Goal: Information Seeking & Learning: Find specific fact

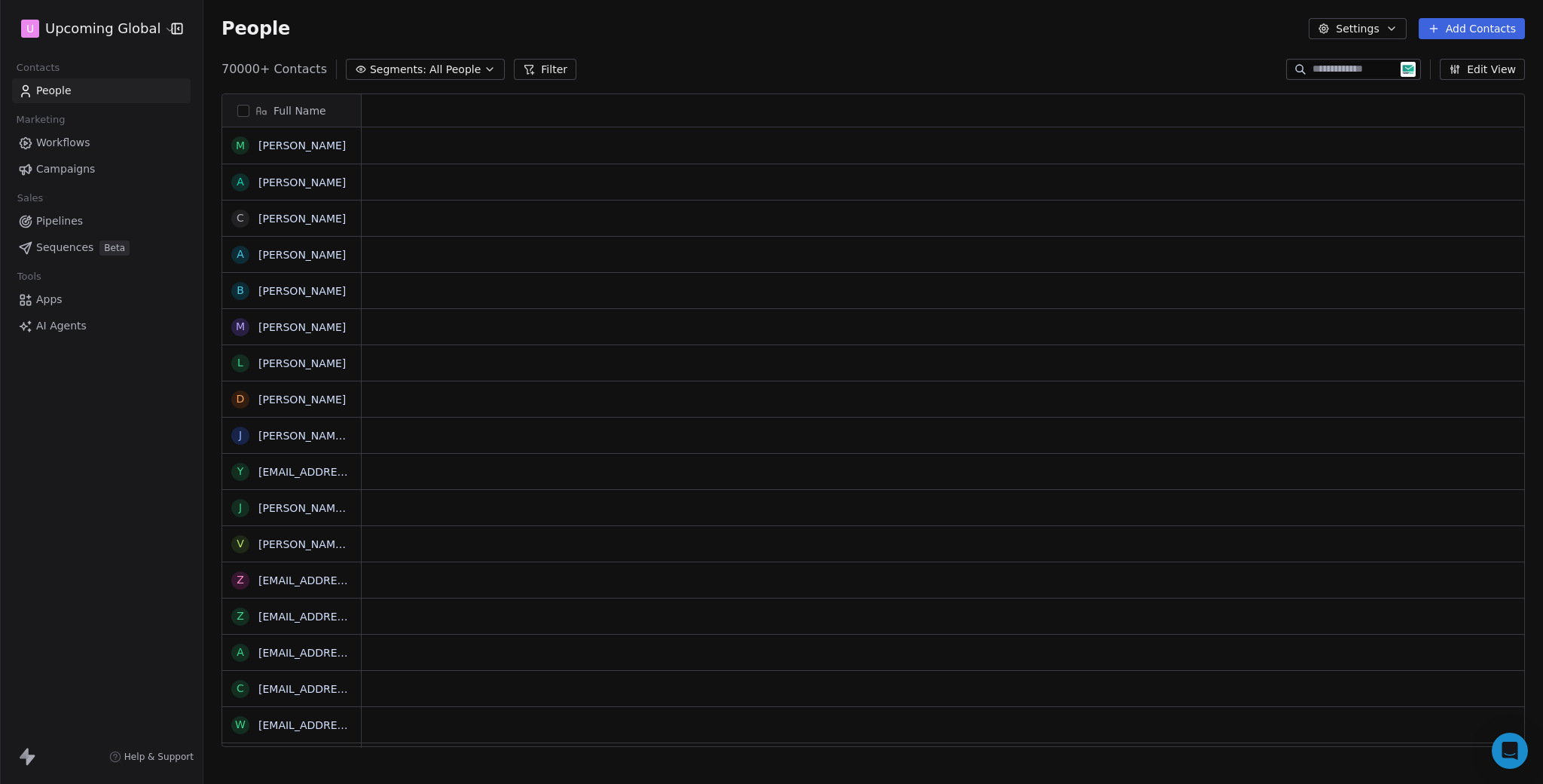
scroll to position [678, 1329]
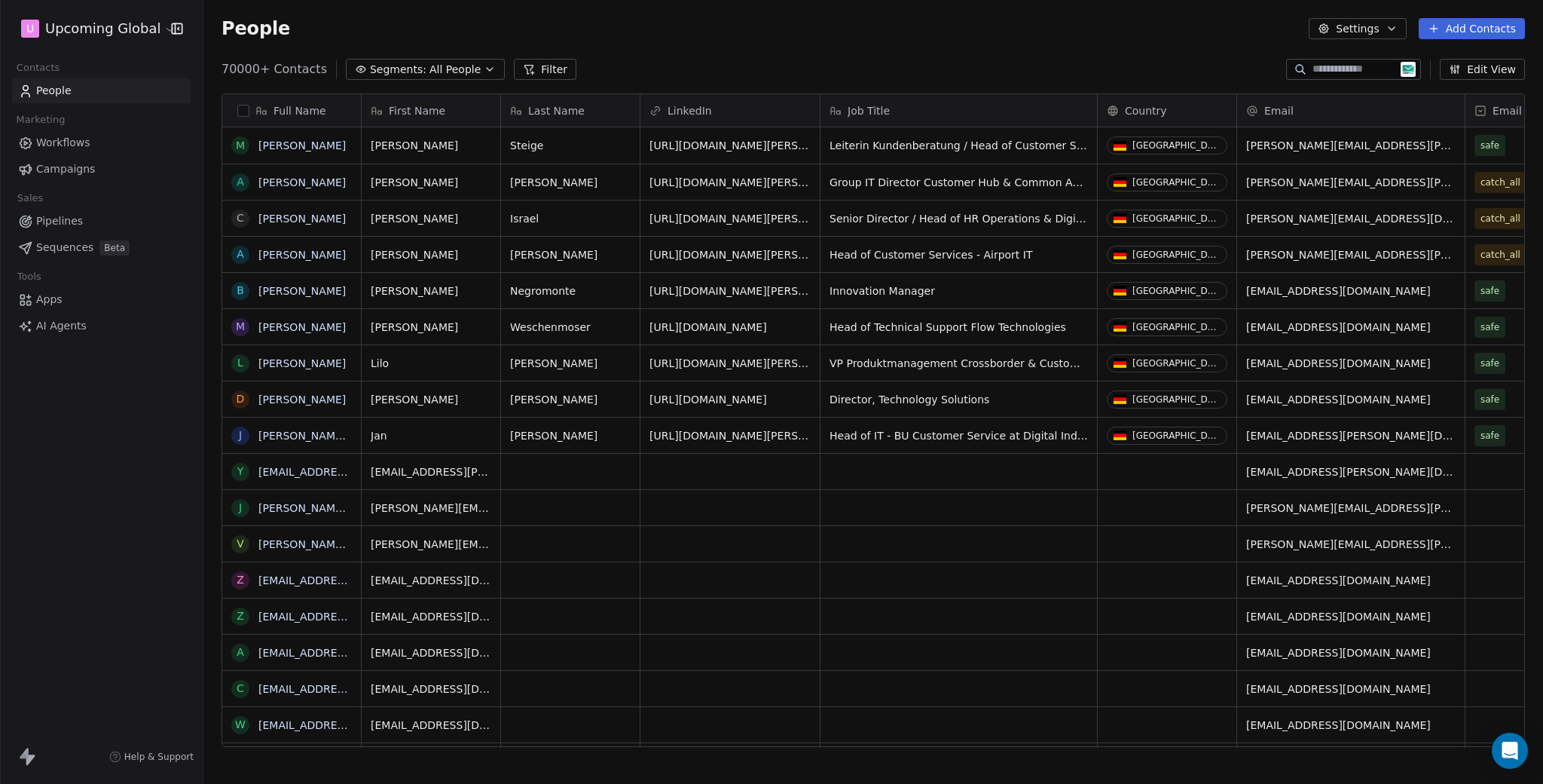
click at [523, 68] on icon at bounding box center [528, 69] width 12 height 12
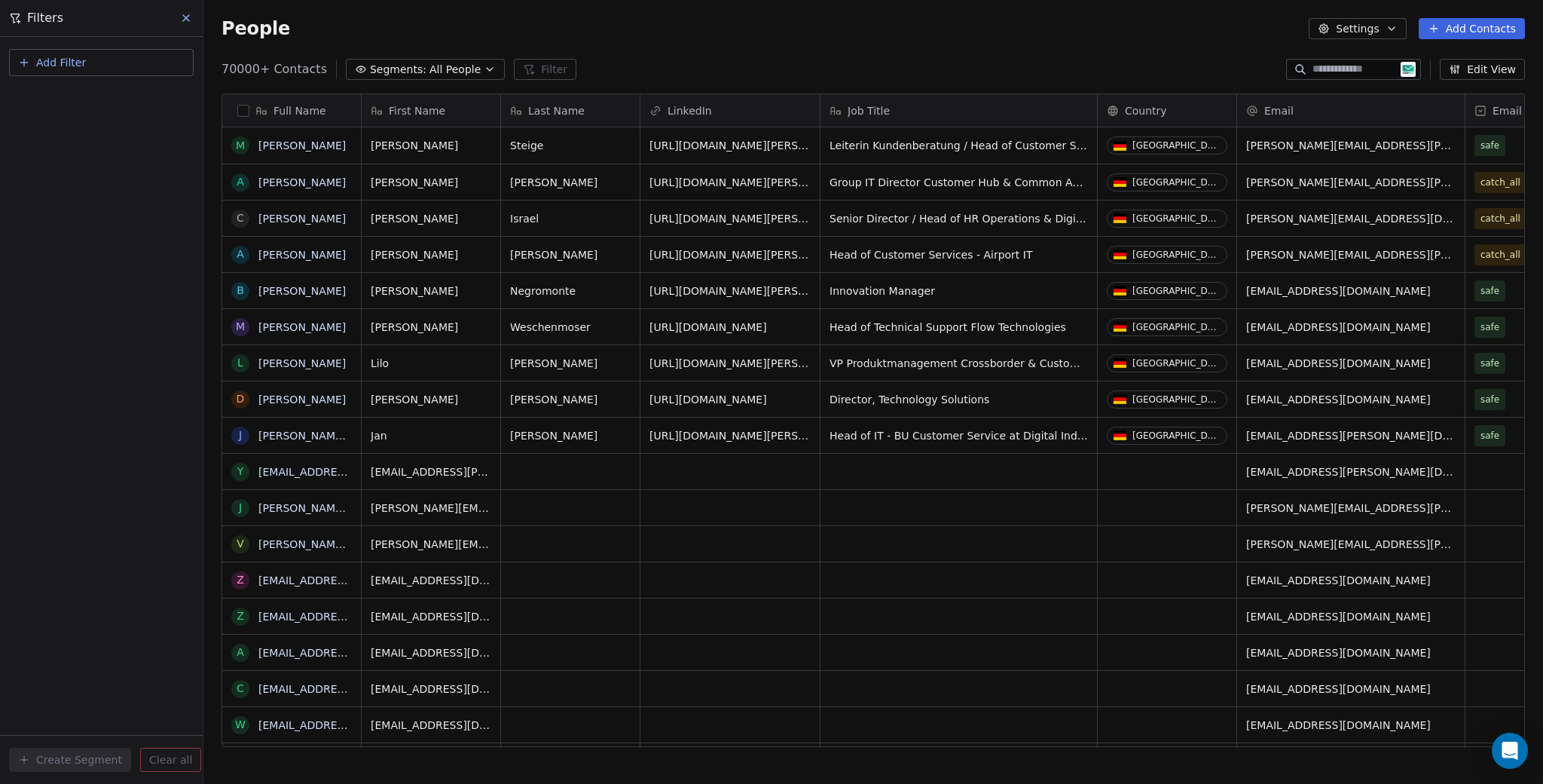
click at [76, 63] on span "Add Filter" at bounding box center [60, 63] width 49 height 16
click at [74, 92] on span "Contact properties" at bounding box center [74, 99] width 98 height 16
type input "*****"
click at [78, 143] on div "Calendar Status" at bounding box center [101, 152] width 171 height 24
click at [88, 160] on div "Is" at bounding box center [101, 160] width 158 height 24
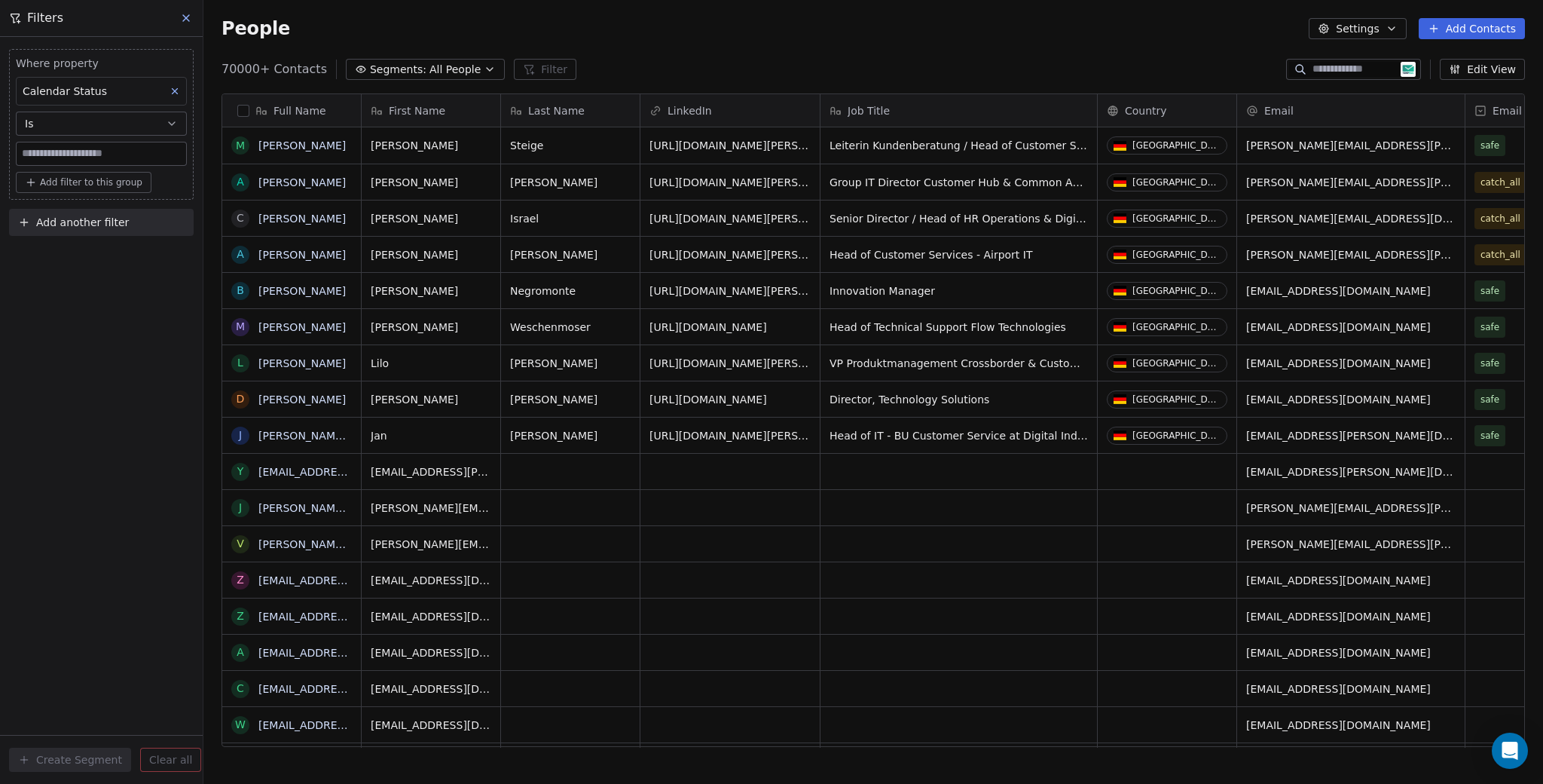
click at [83, 157] on input at bounding box center [100, 153] width 170 height 22
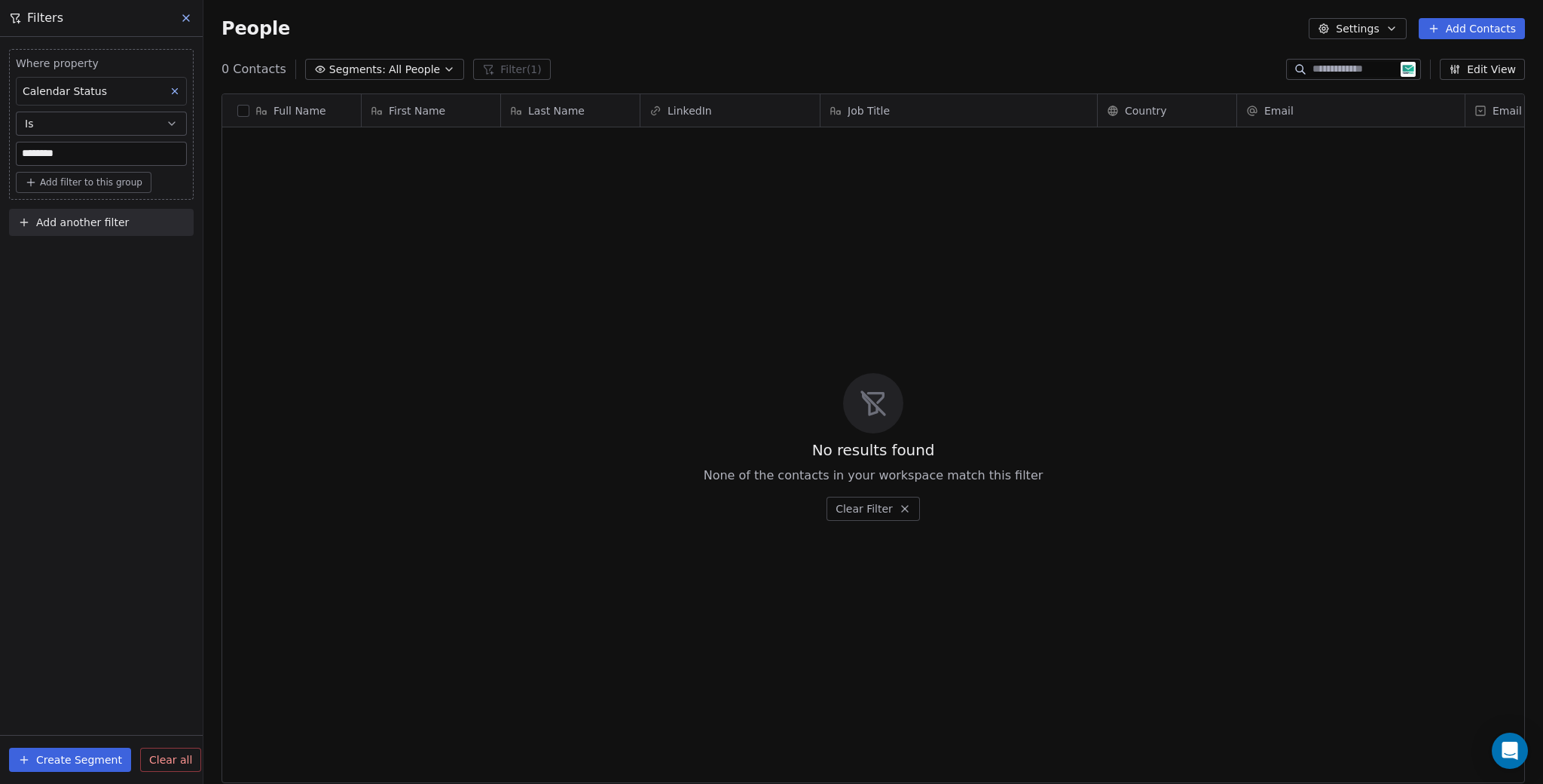
click at [94, 159] on input "********" at bounding box center [100, 153] width 170 height 22
click at [95, 159] on input "********" at bounding box center [100, 153] width 170 height 22
type input "****"
click at [167, 87] on button at bounding box center [175, 91] width 20 height 20
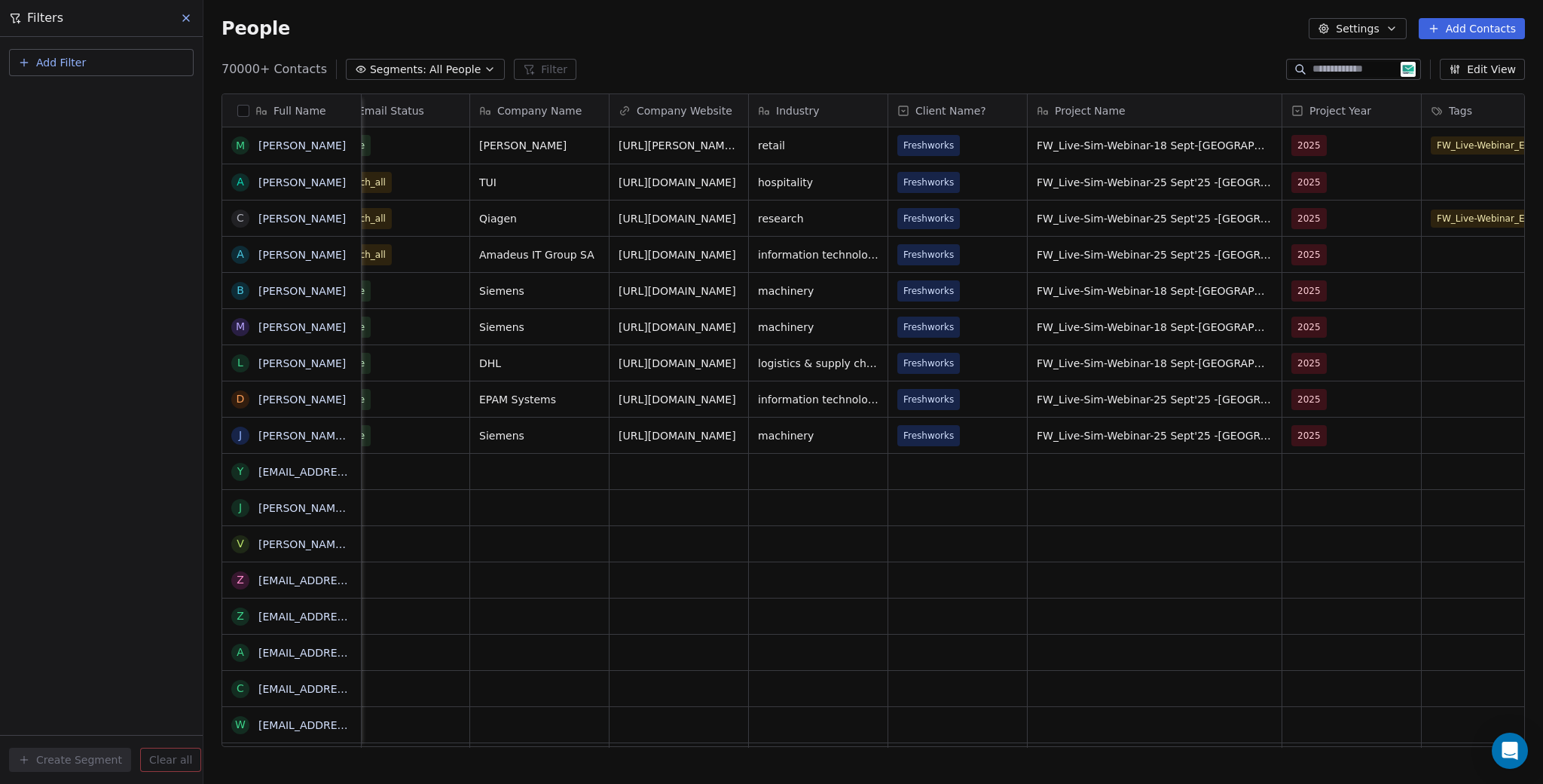
scroll to position [0, 2363]
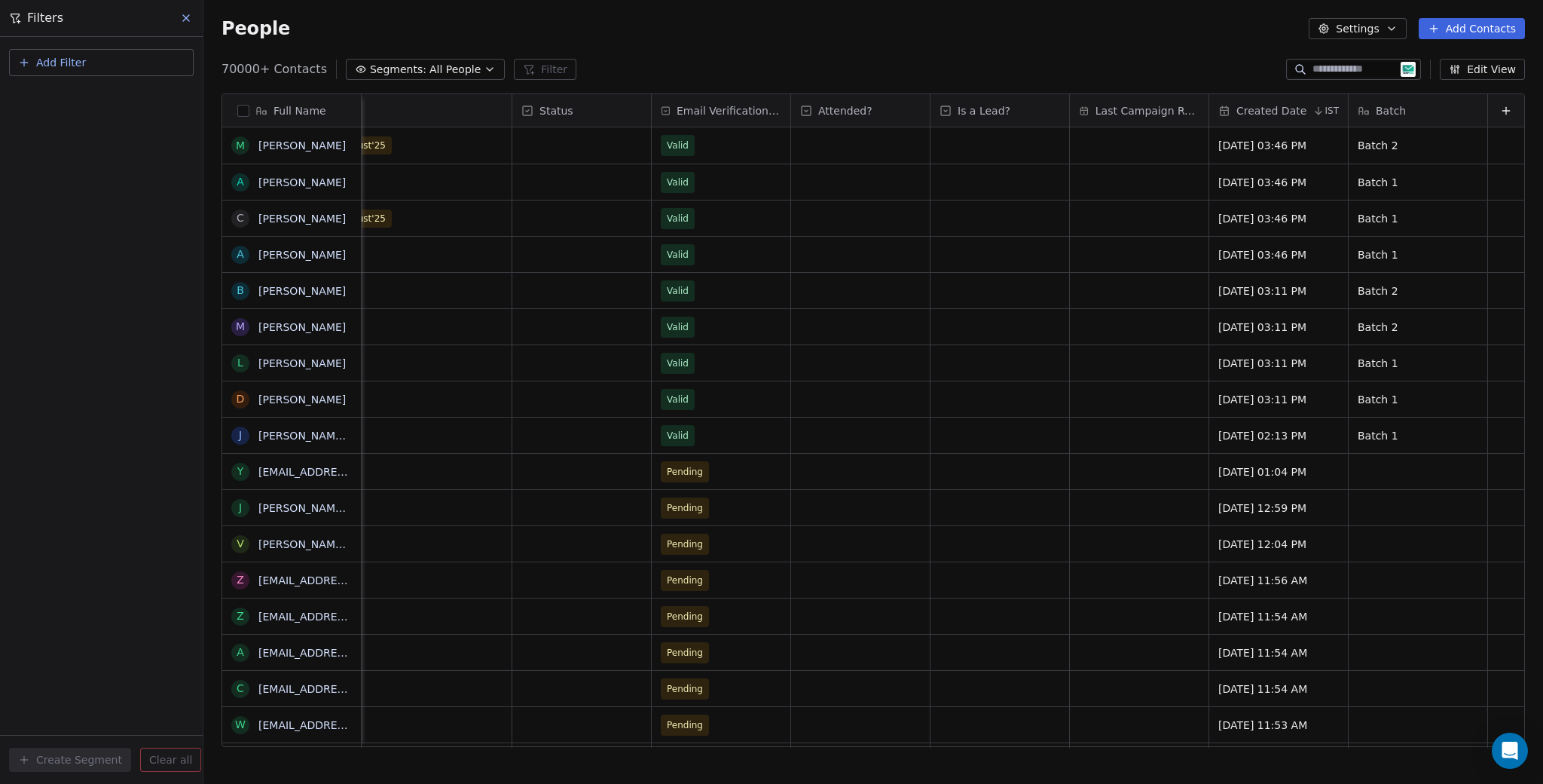
click at [1490, 65] on button "Edit View" at bounding box center [1482, 70] width 85 height 22
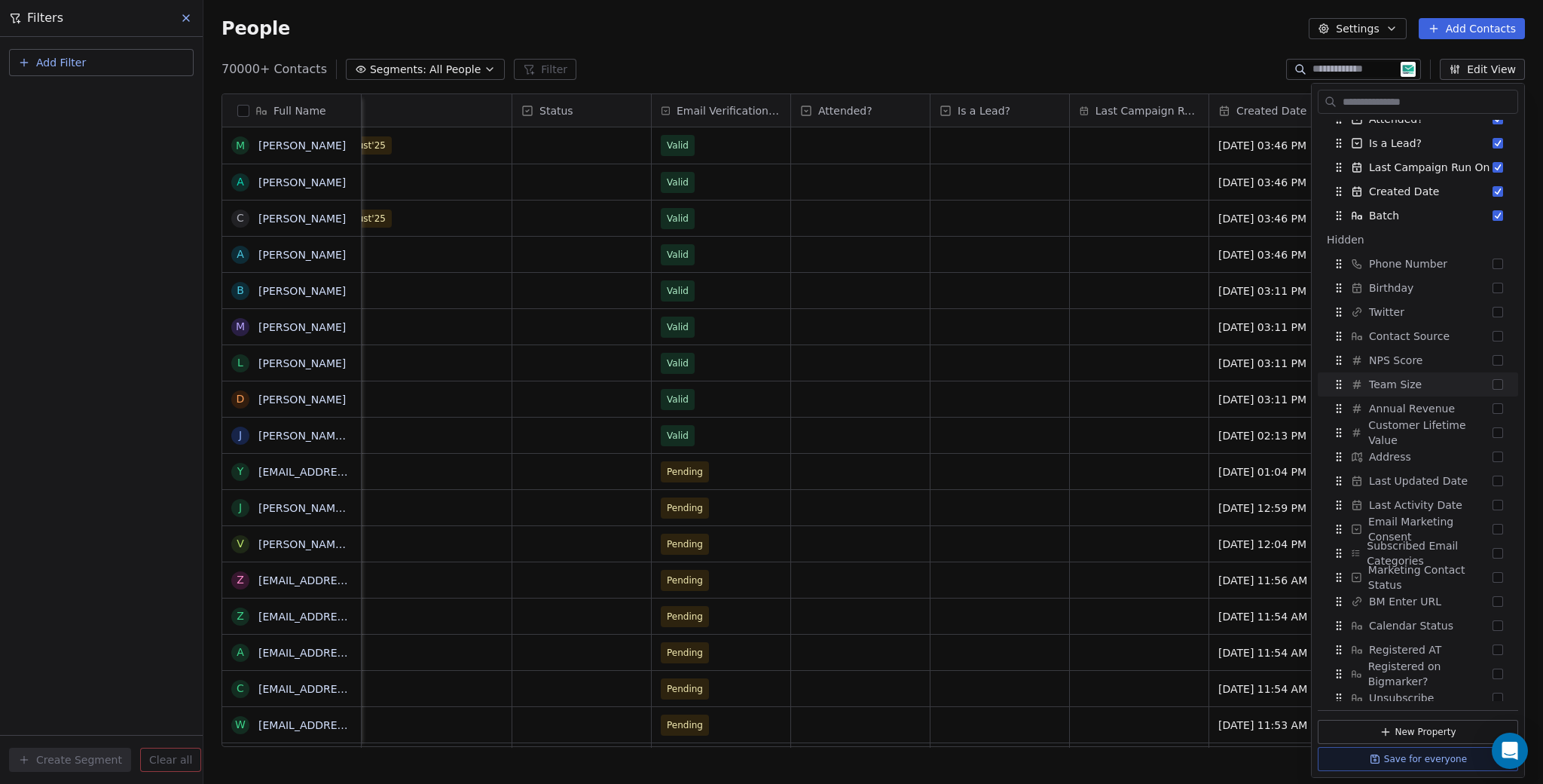
scroll to position [480, 0]
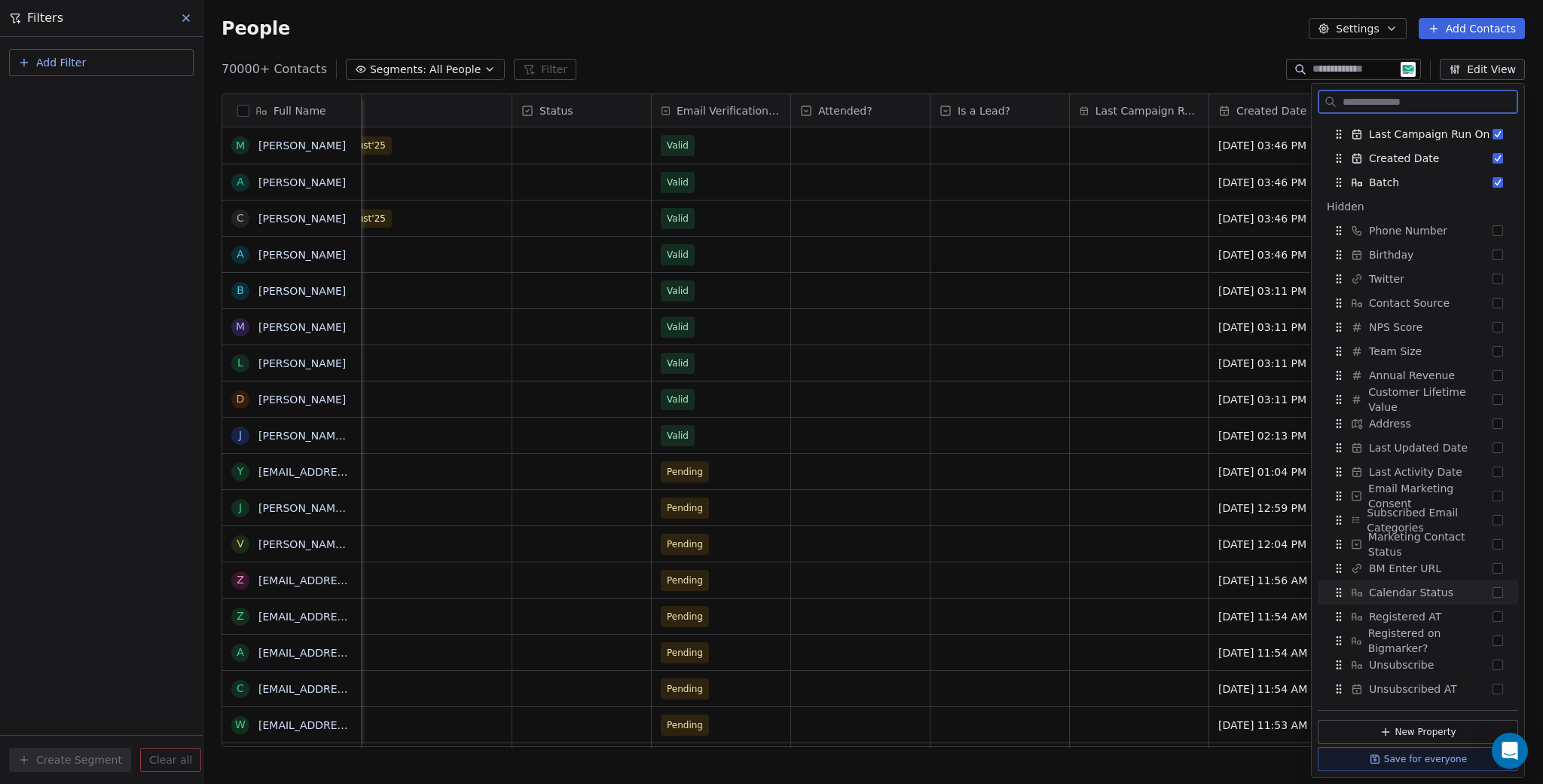
click at [1493, 591] on button "Suggestions" at bounding box center [1498, 592] width 11 height 11
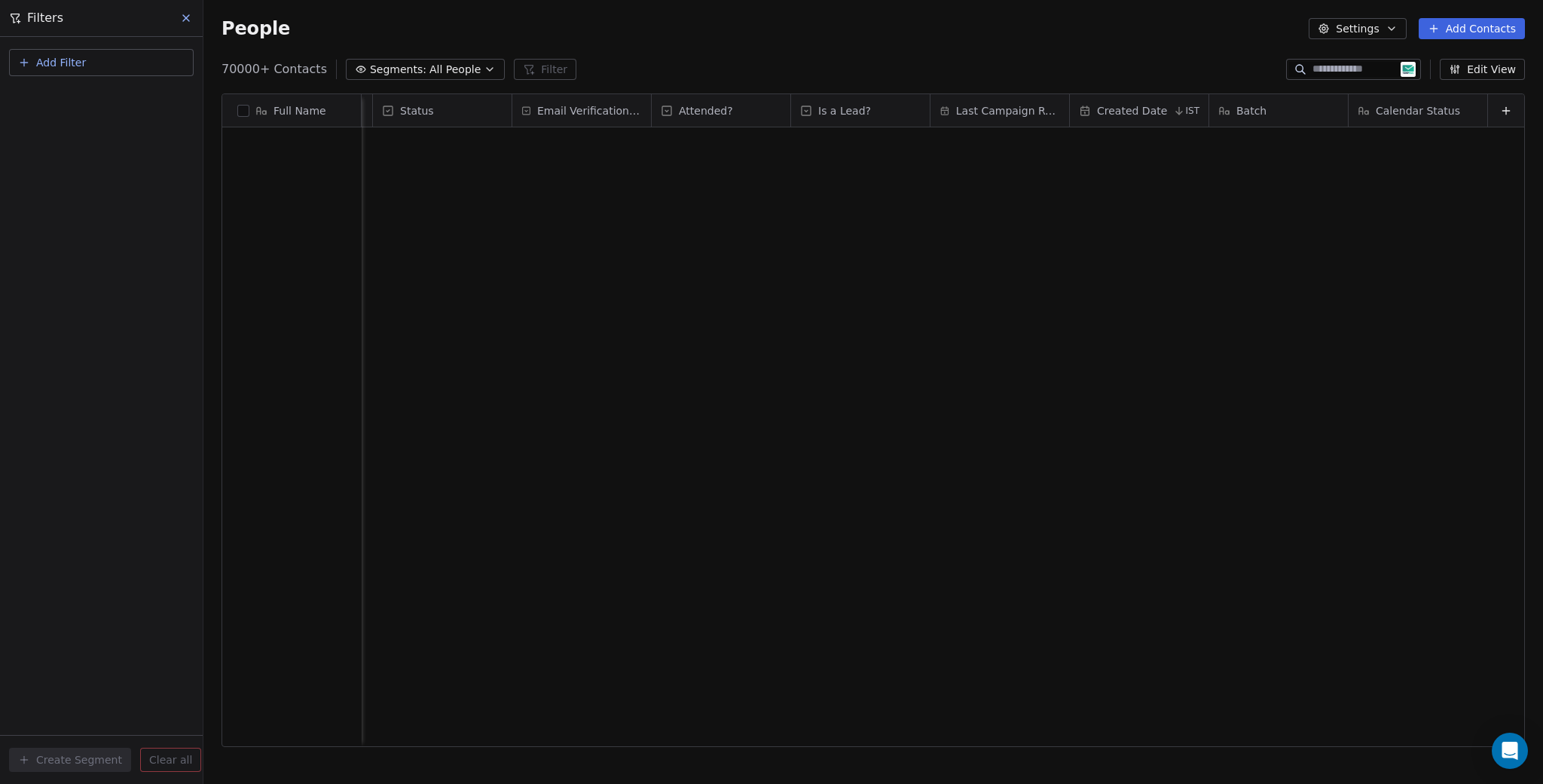
scroll to position [0, 0]
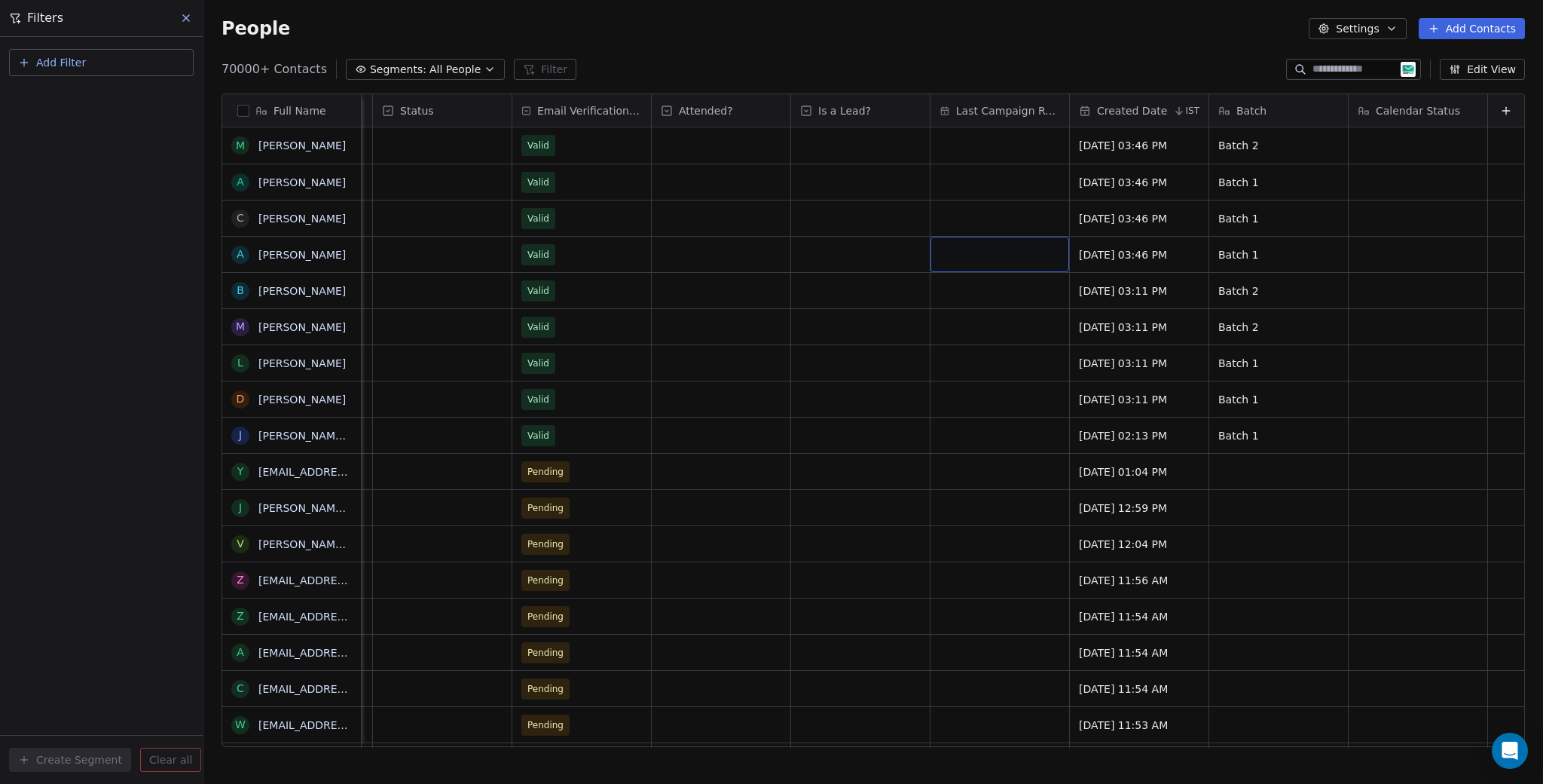
click at [1417, 101] on div "Calendar Status" at bounding box center [1418, 110] width 139 height 32
click at [1216, 57] on html "U Upcoming Global Contacts People Marketing Workflows Campaigns Sales Pipelines…" at bounding box center [772, 392] width 1543 height 784
click at [180, 17] on icon at bounding box center [186, 17] width 12 height 12
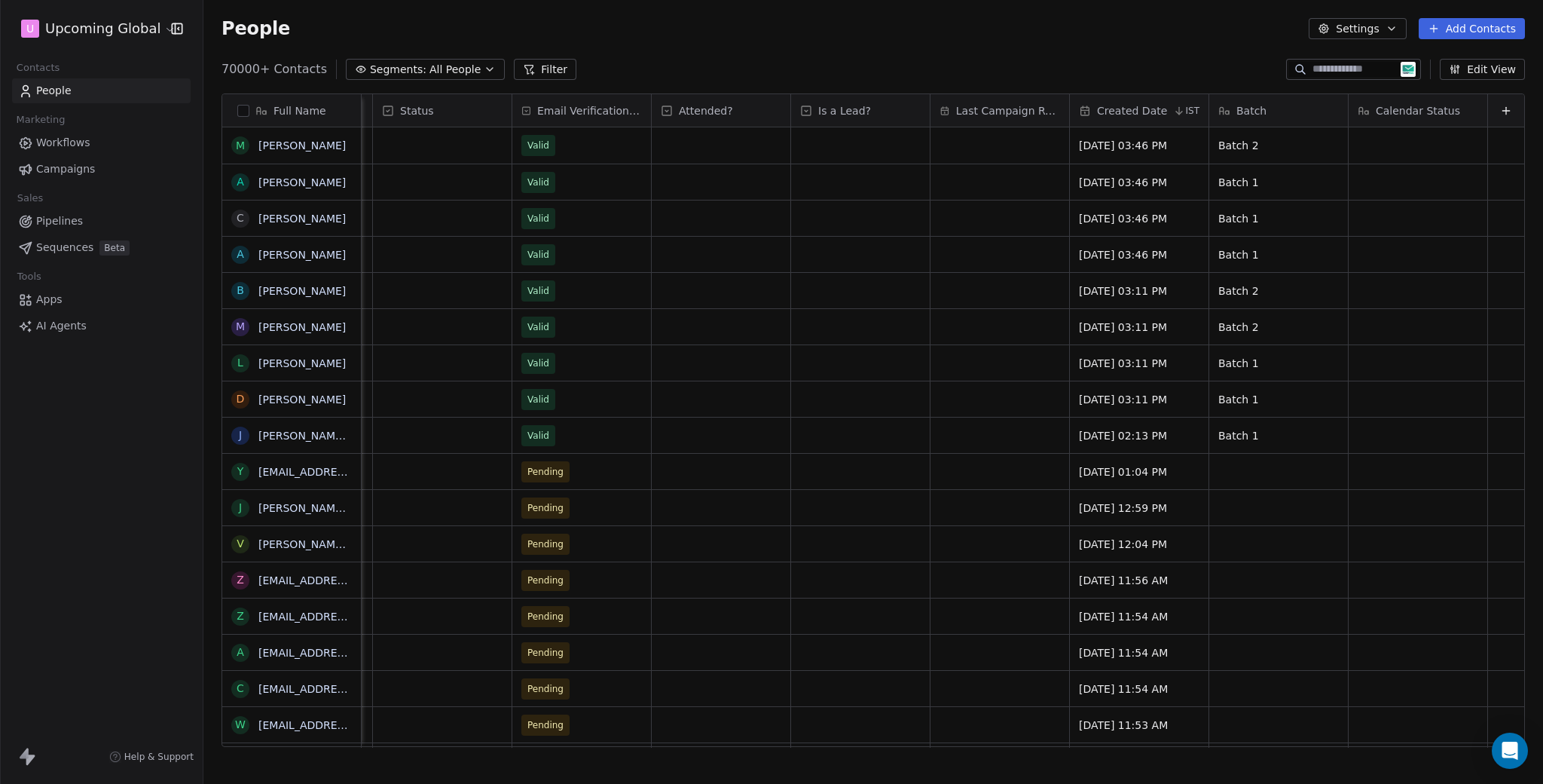
click at [1451, 100] on div "Calendar Status" at bounding box center [1418, 110] width 139 height 32
click at [1197, 45] on html "U Upcoming Global Contacts People Marketing Workflows Campaigns Sales Pipelines…" at bounding box center [772, 392] width 1543 height 784
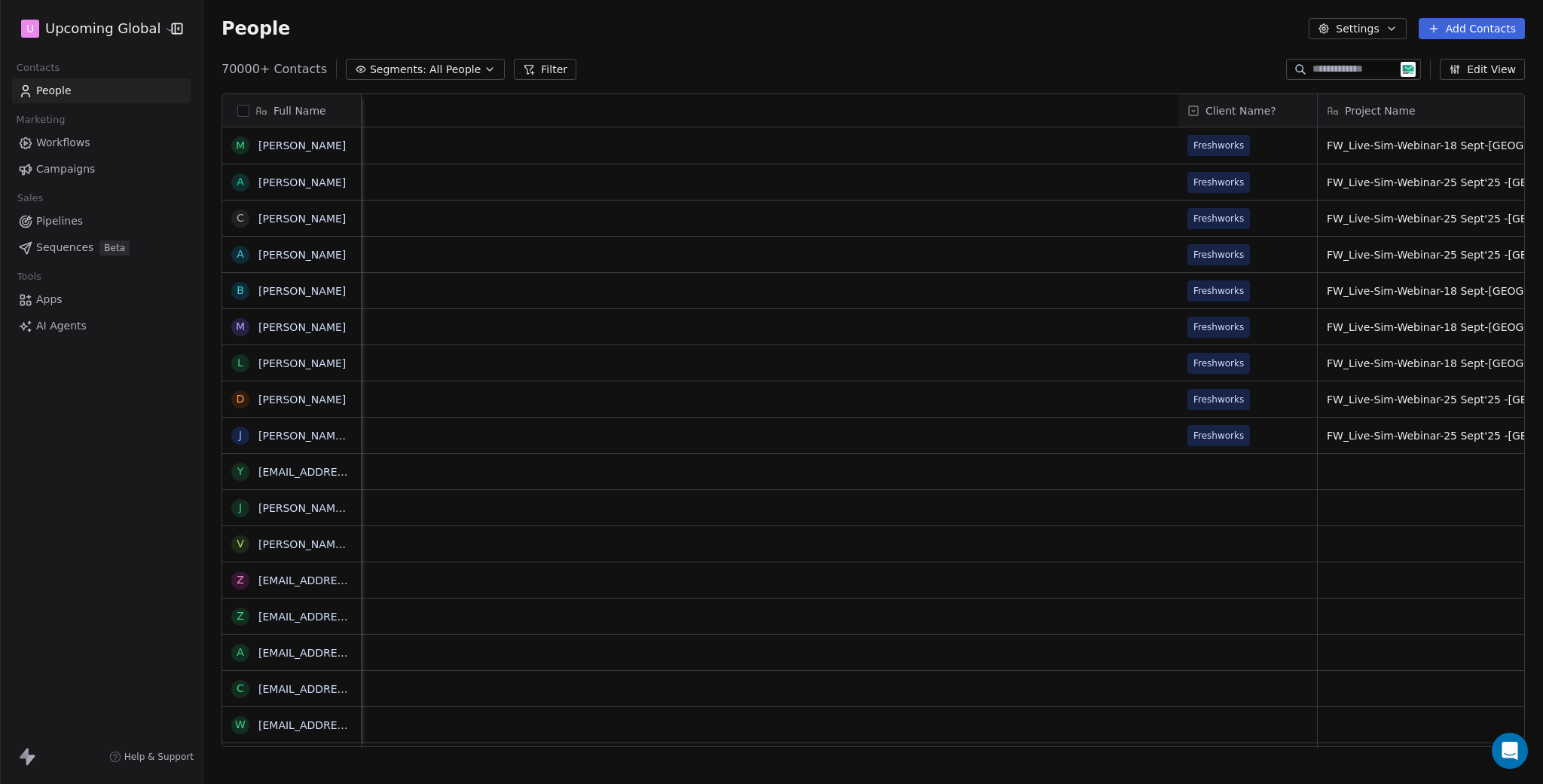
scroll to position [0, 723]
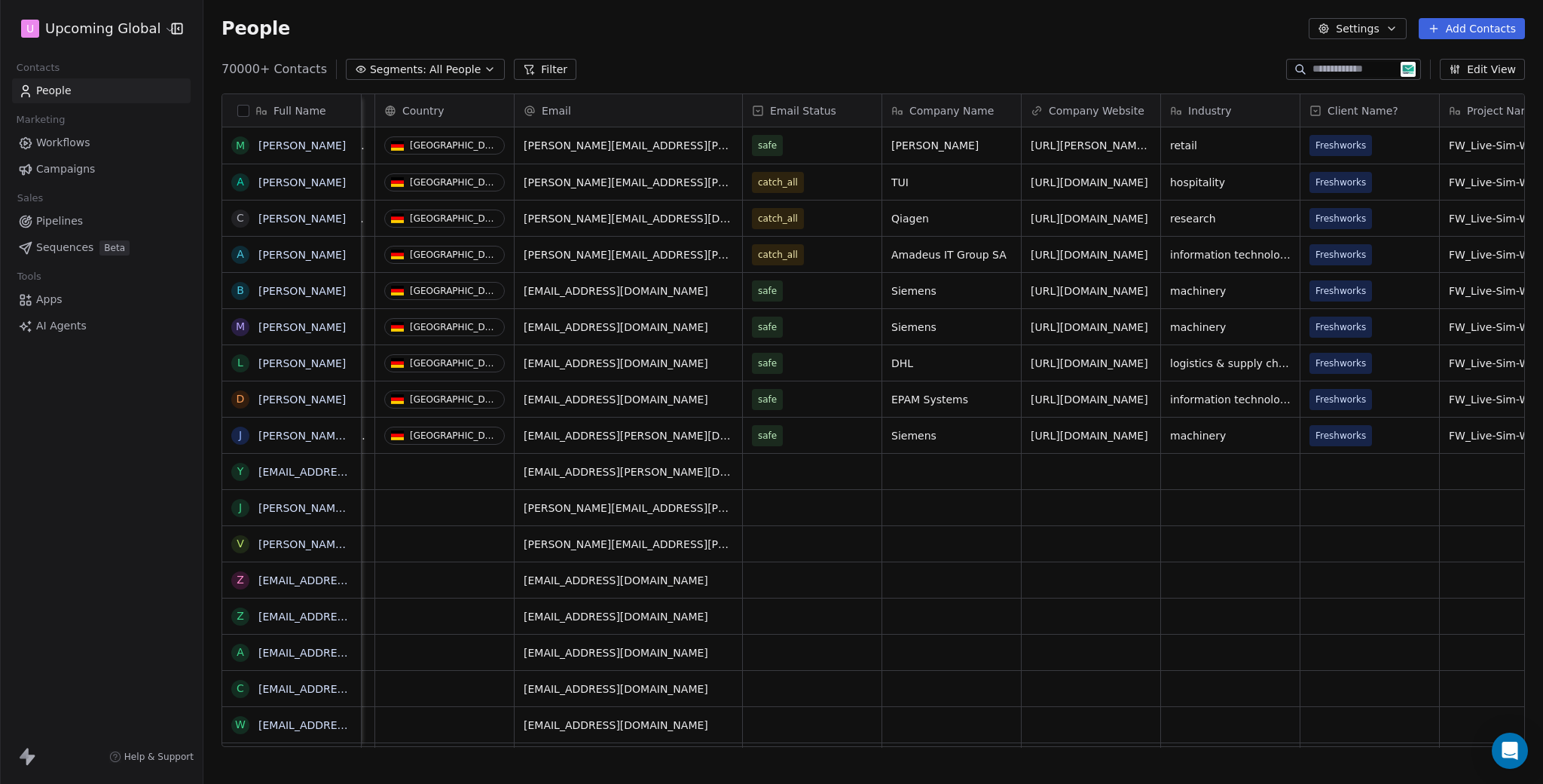
click at [531, 68] on button "Filter" at bounding box center [545, 70] width 63 height 22
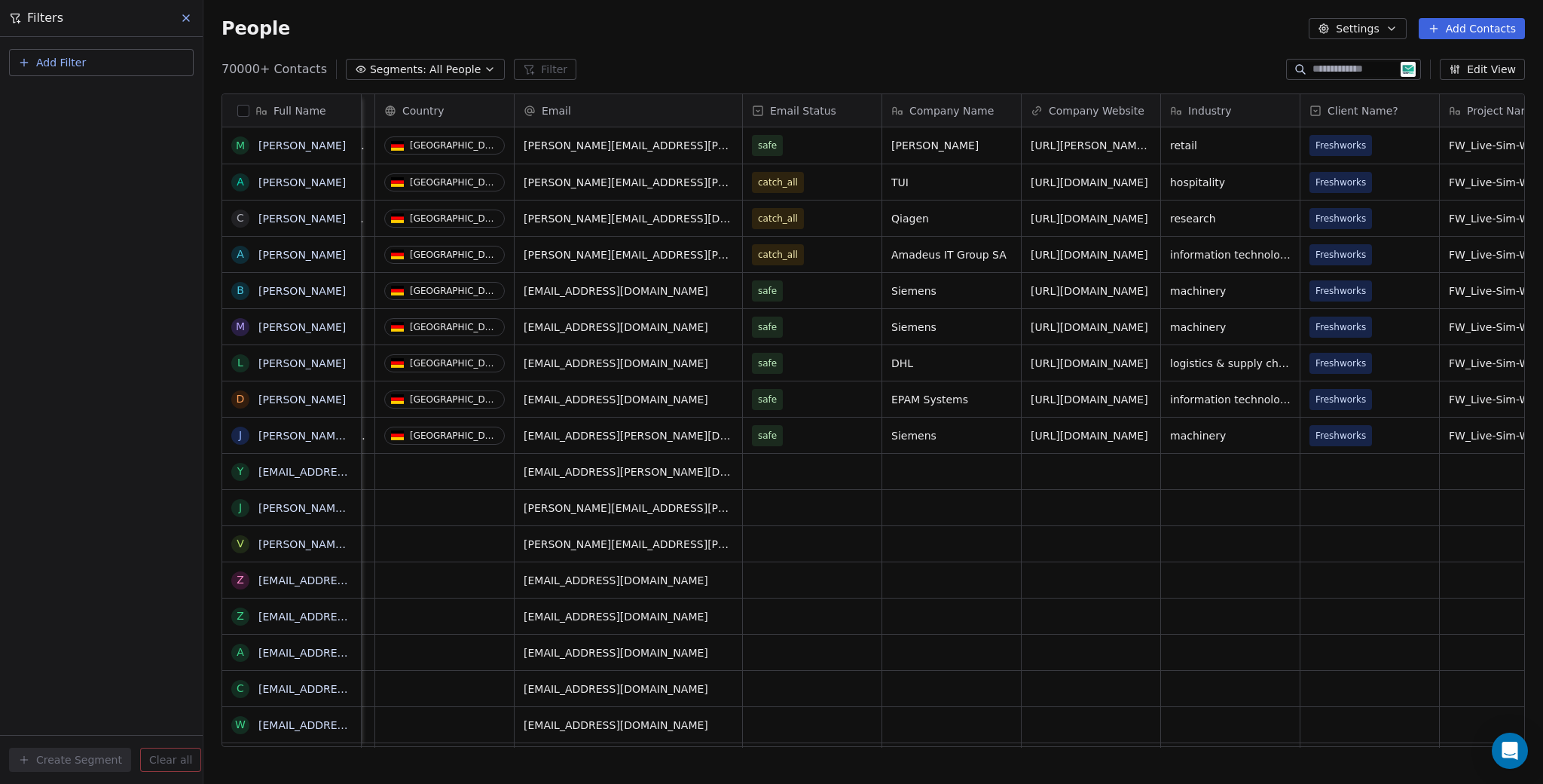
click at [83, 63] on span "Add Filter" at bounding box center [60, 63] width 49 height 16
click at [97, 97] on span "Contact properties" at bounding box center [74, 99] width 98 height 16
type input "****"
click at [82, 263] on div "Has any value" at bounding box center [101, 257] width 158 height 24
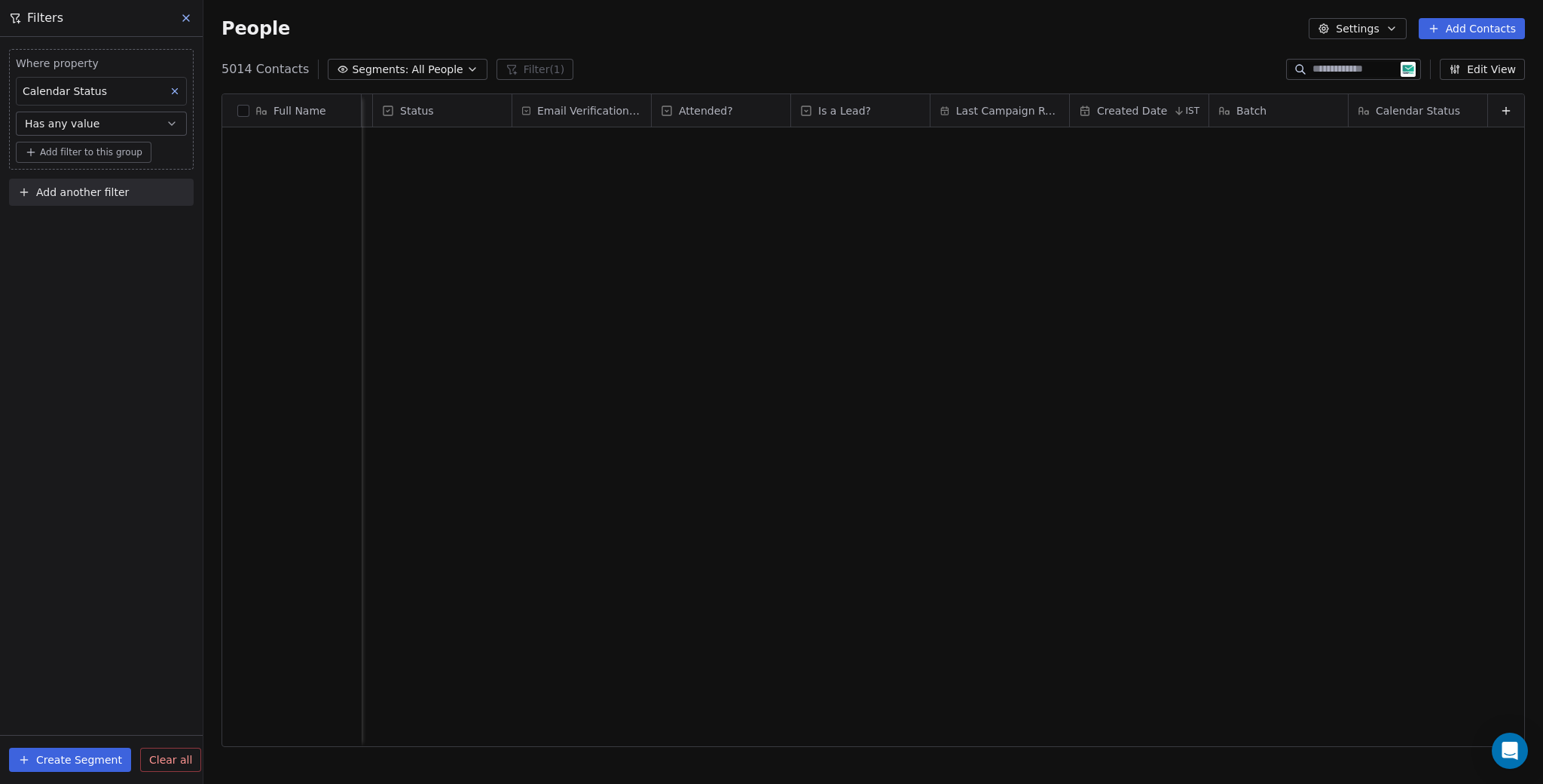
scroll to position [0, 0]
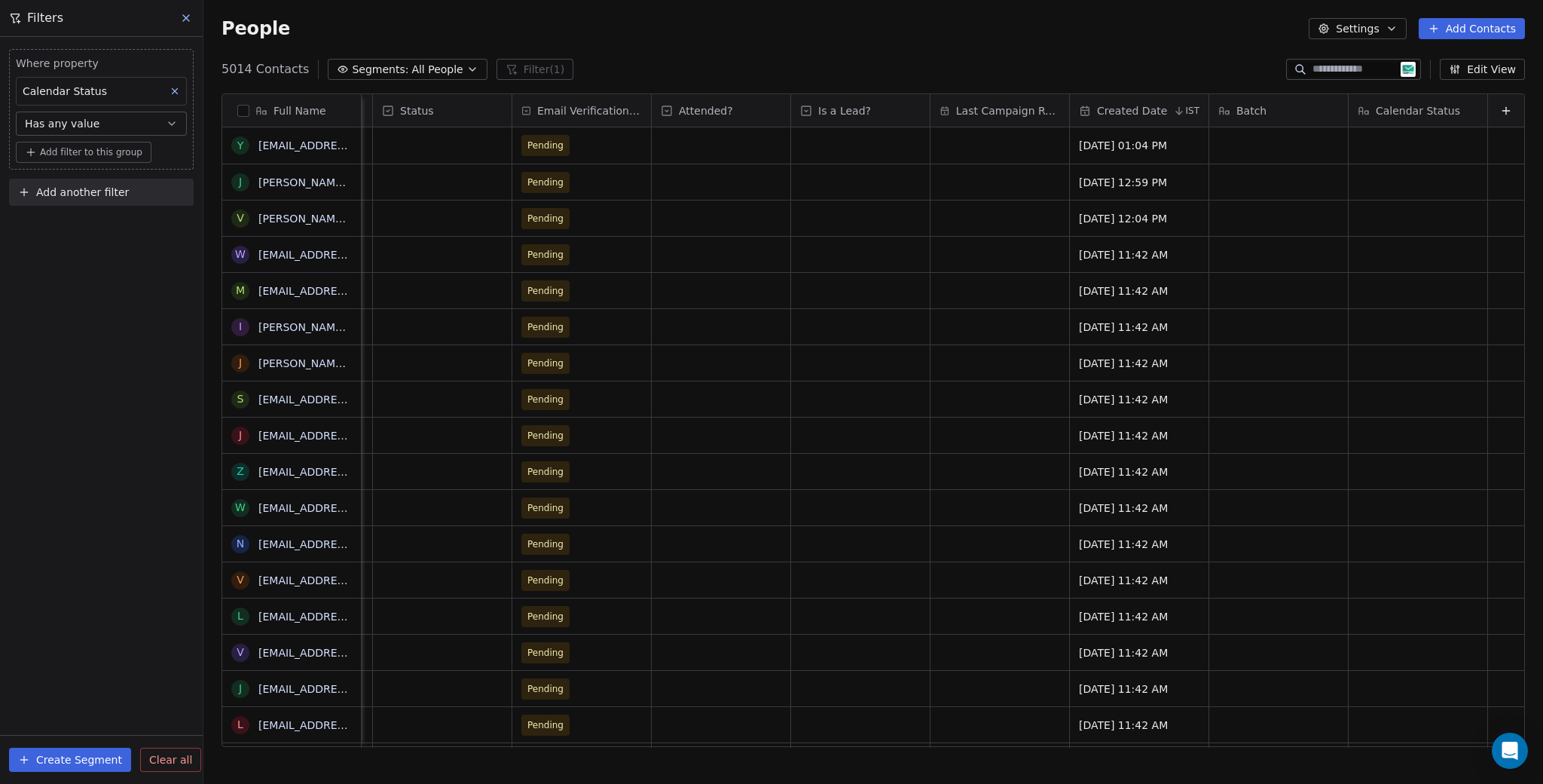
click at [90, 125] on span "Has any value" at bounding box center [62, 123] width 74 height 15
click at [73, 205] on div "Contains" at bounding box center [101, 208] width 158 height 24
click at [103, 139] on div "Where property Calendar Status Contains" at bounding box center [101, 110] width 171 height 110
click at [98, 144] on input at bounding box center [100, 153] width 170 height 22
type input "********"
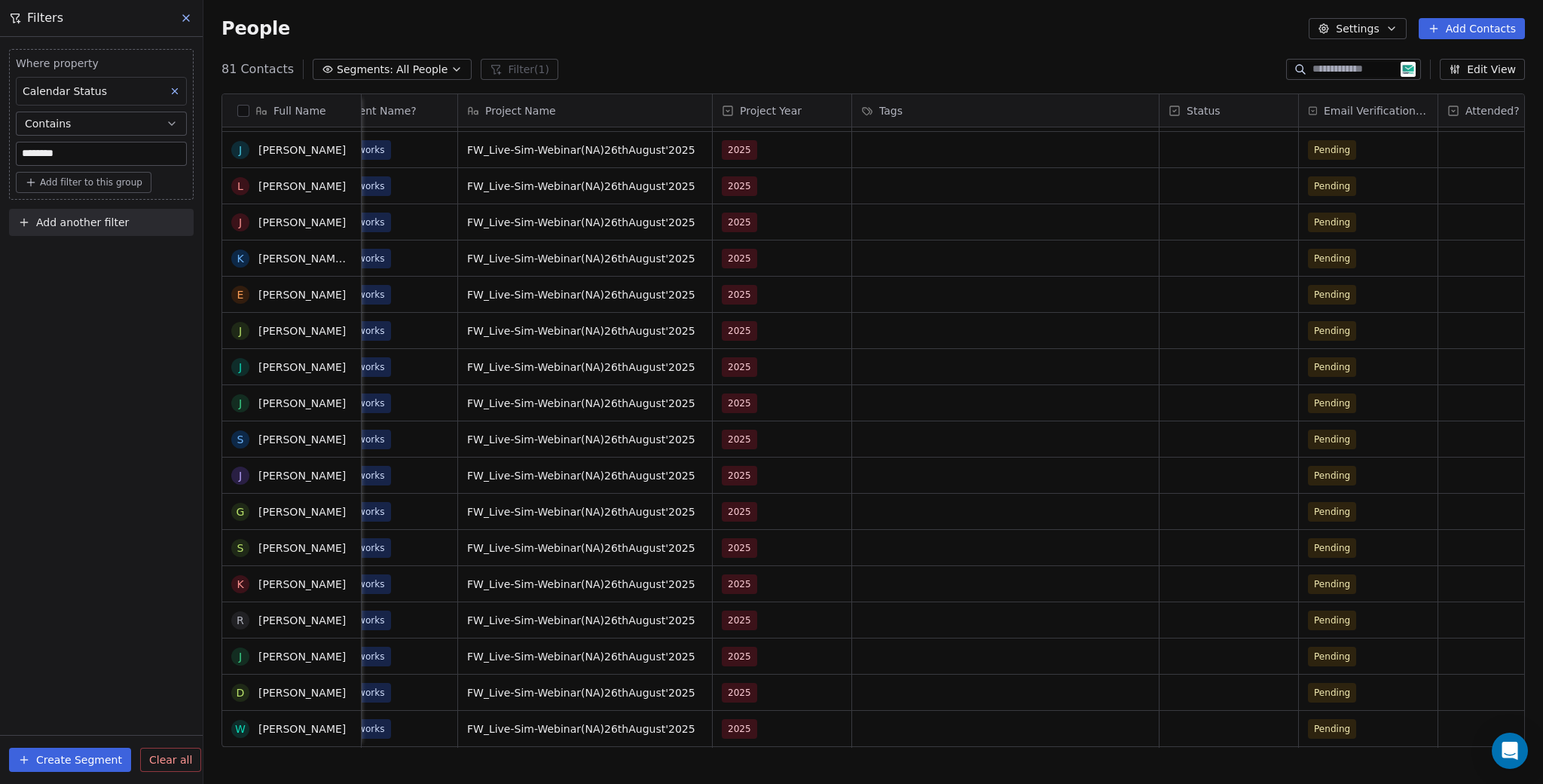
scroll to position [1335, 0]
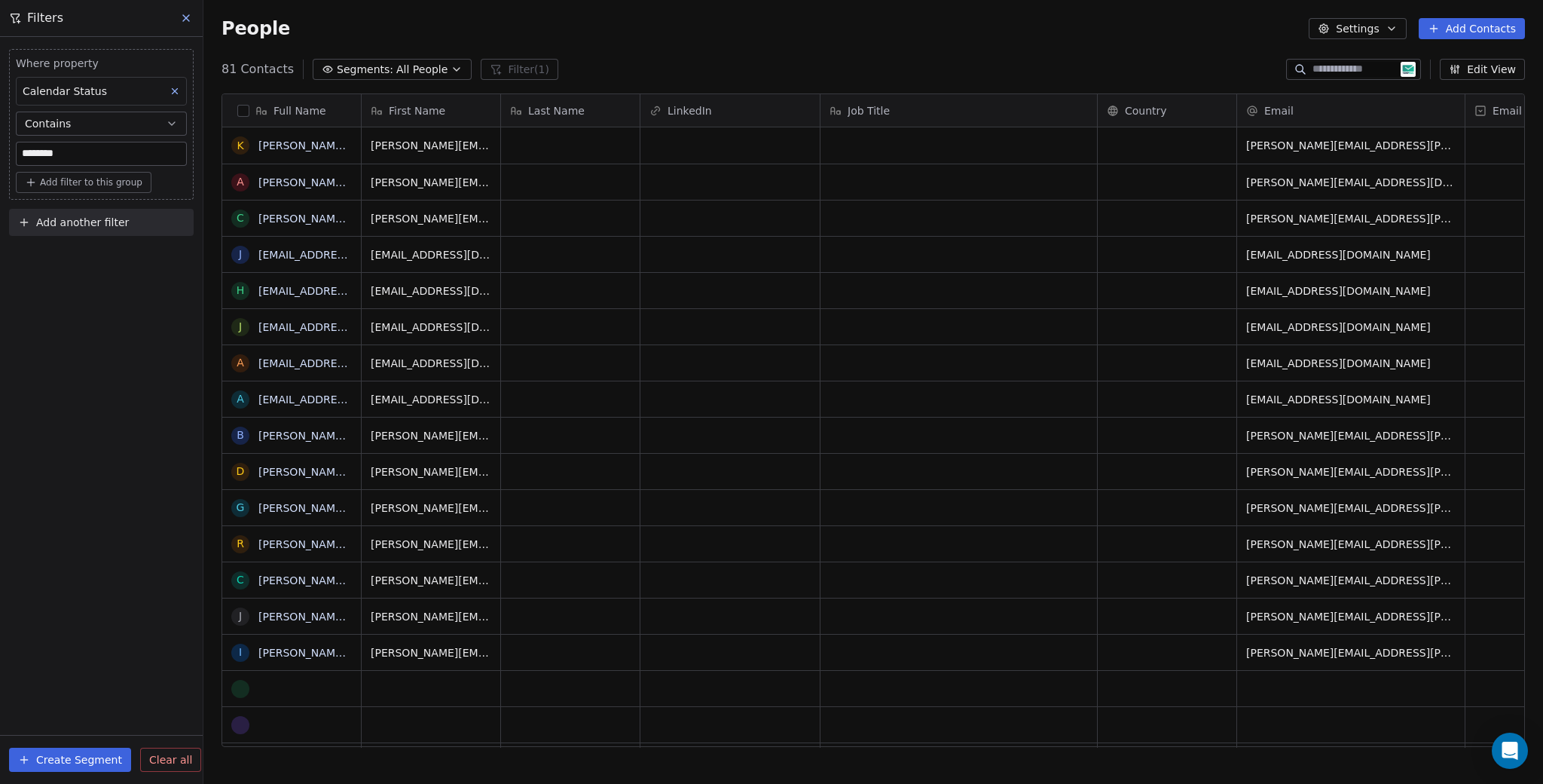
click at [122, 220] on span "Add another filter" at bounding box center [82, 222] width 92 height 16
click at [106, 250] on span "Contact properties" at bounding box center [74, 258] width 98 height 16
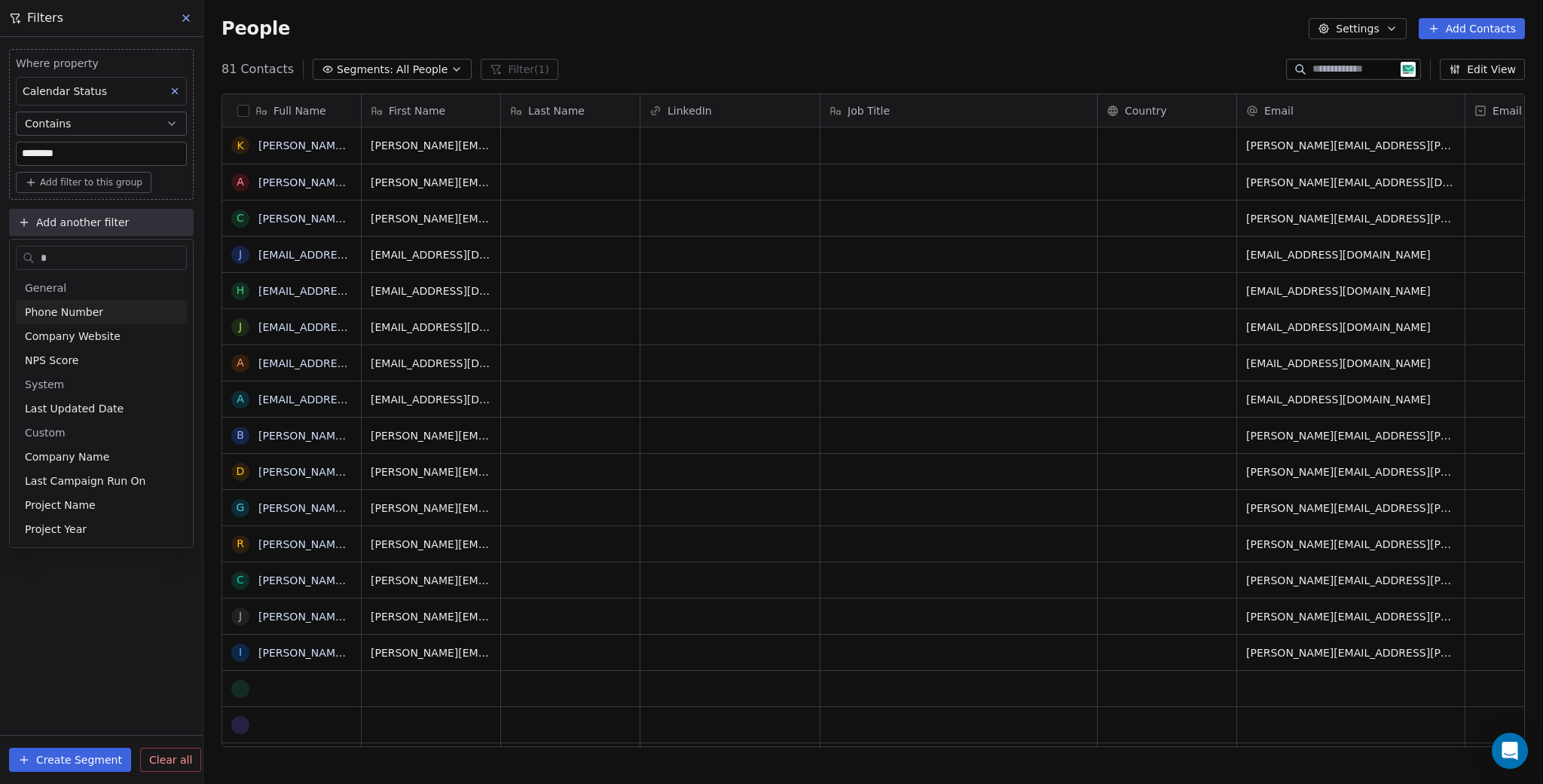
type input "**"
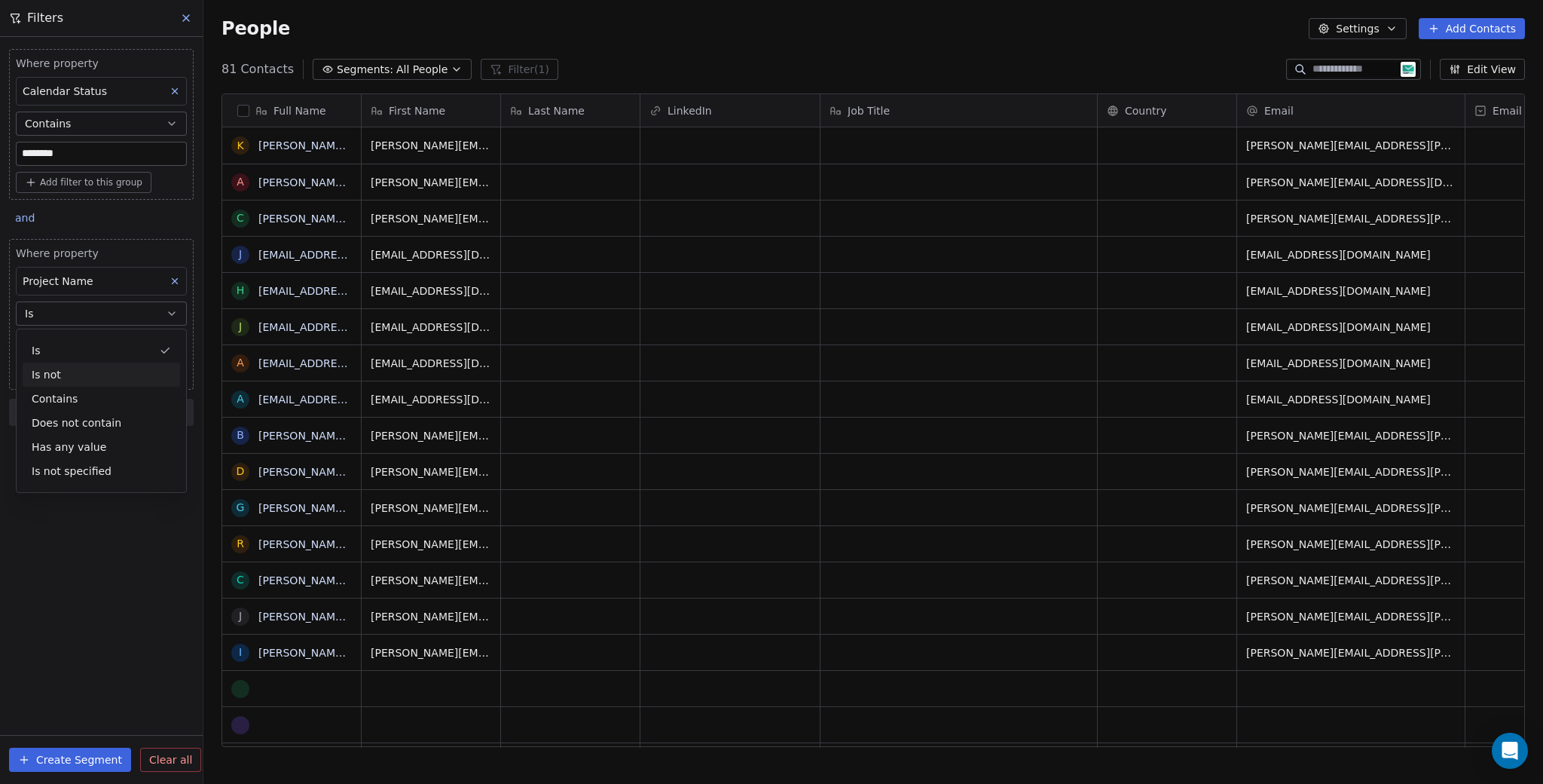
click at [100, 344] on div "Is" at bounding box center [101, 350] width 158 height 24
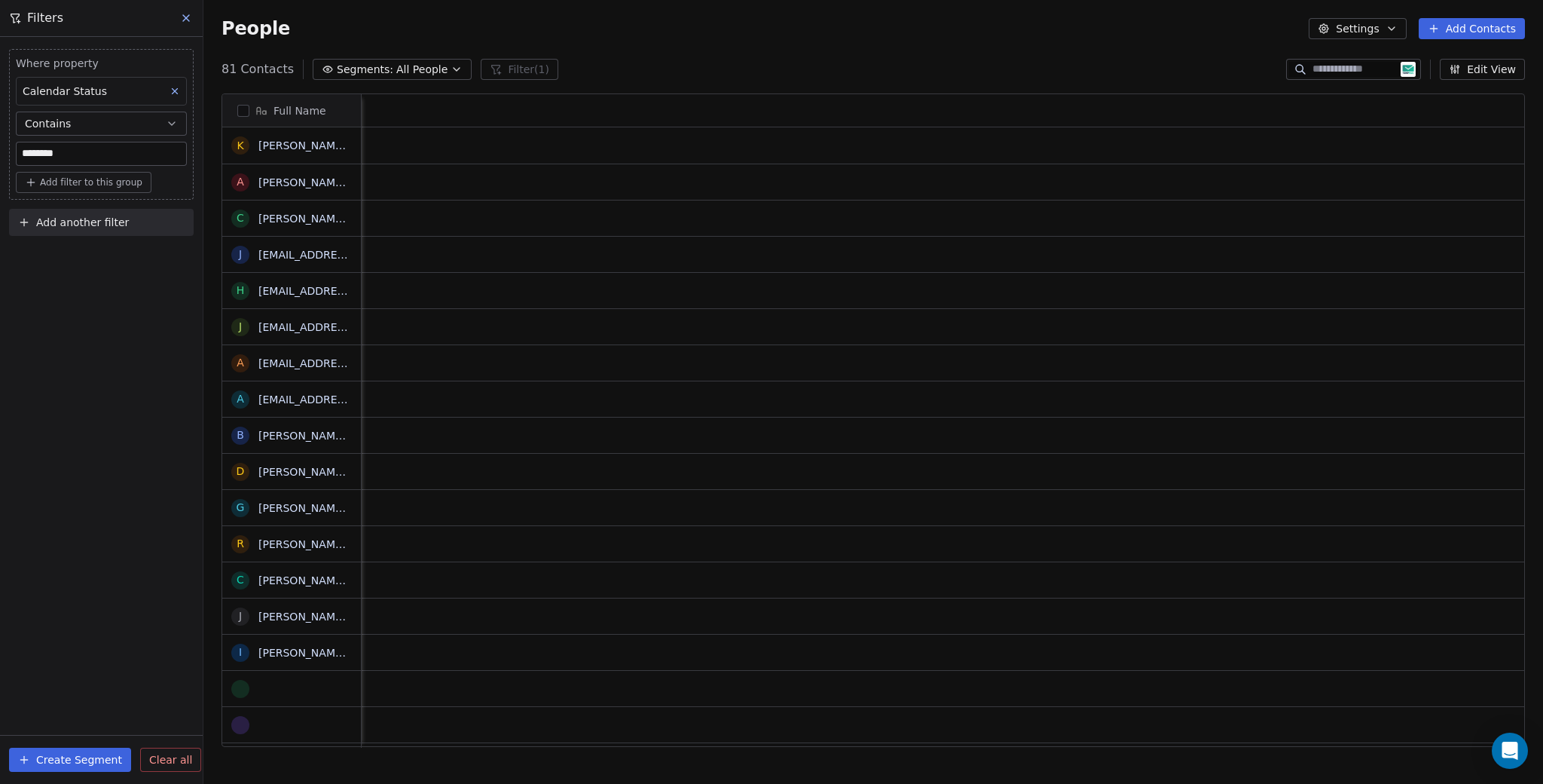
scroll to position [678, 1329]
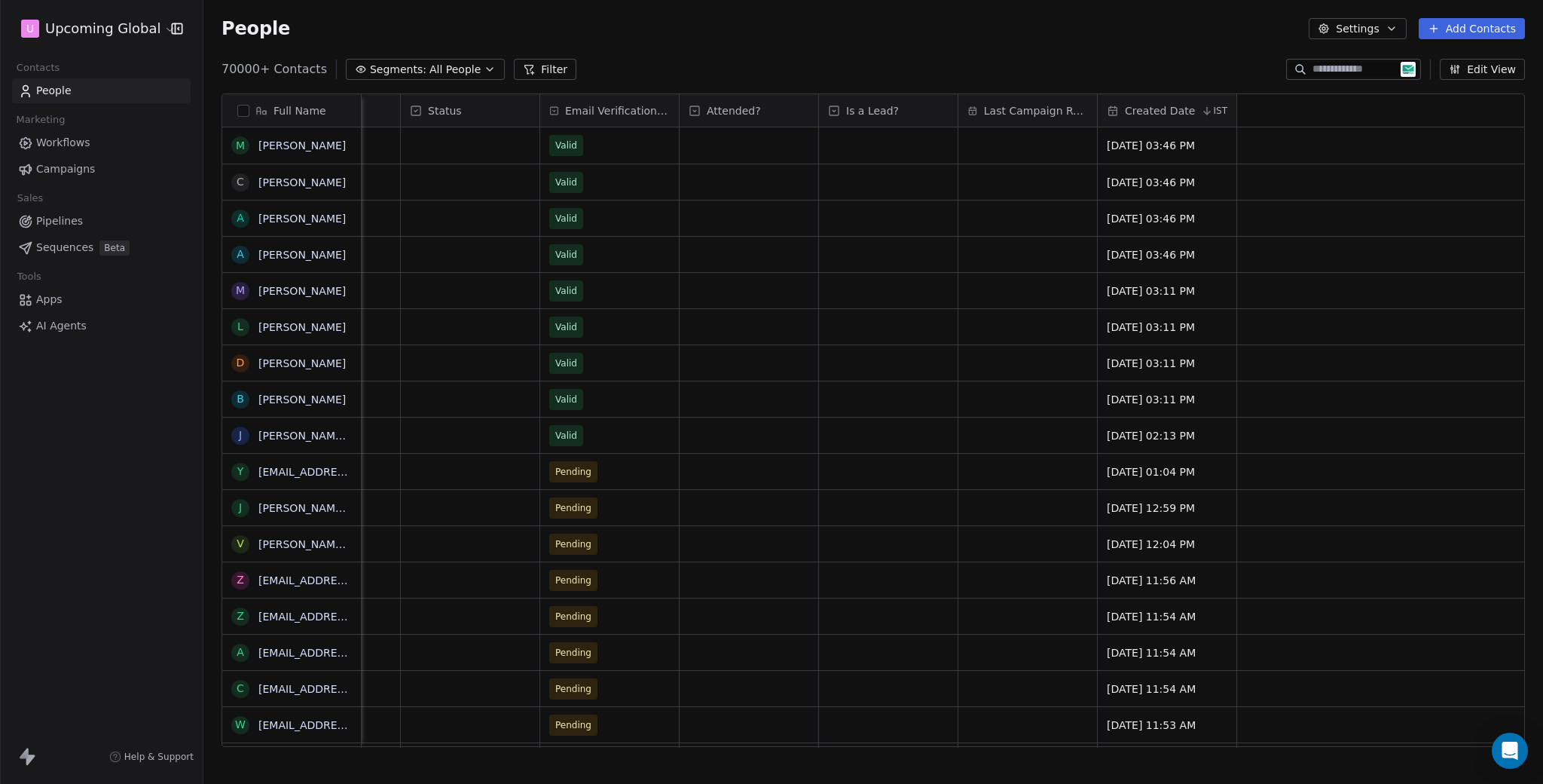
scroll to position [0, 2503]
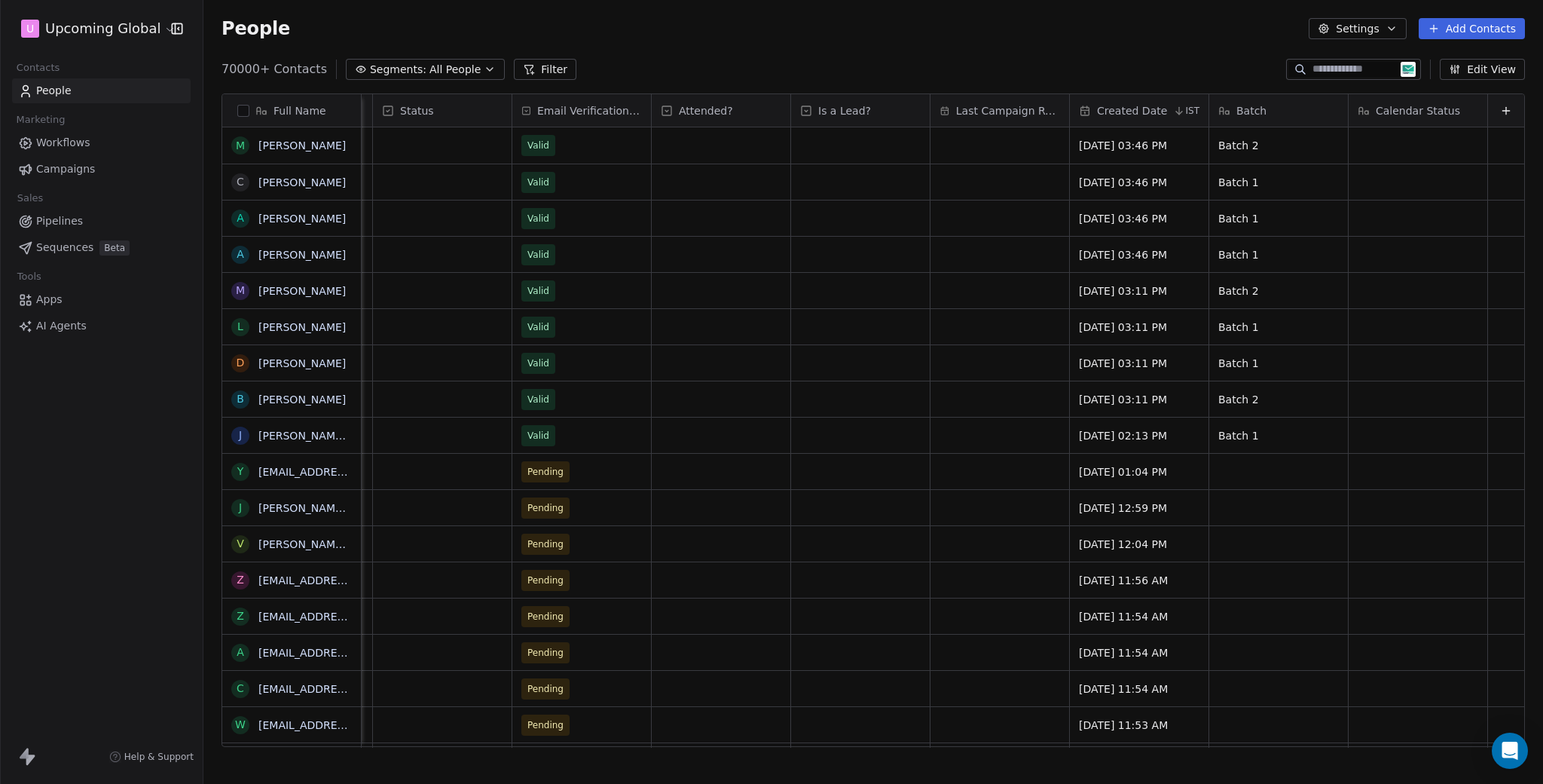
click at [545, 73] on button "Filter" at bounding box center [545, 70] width 63 height 22
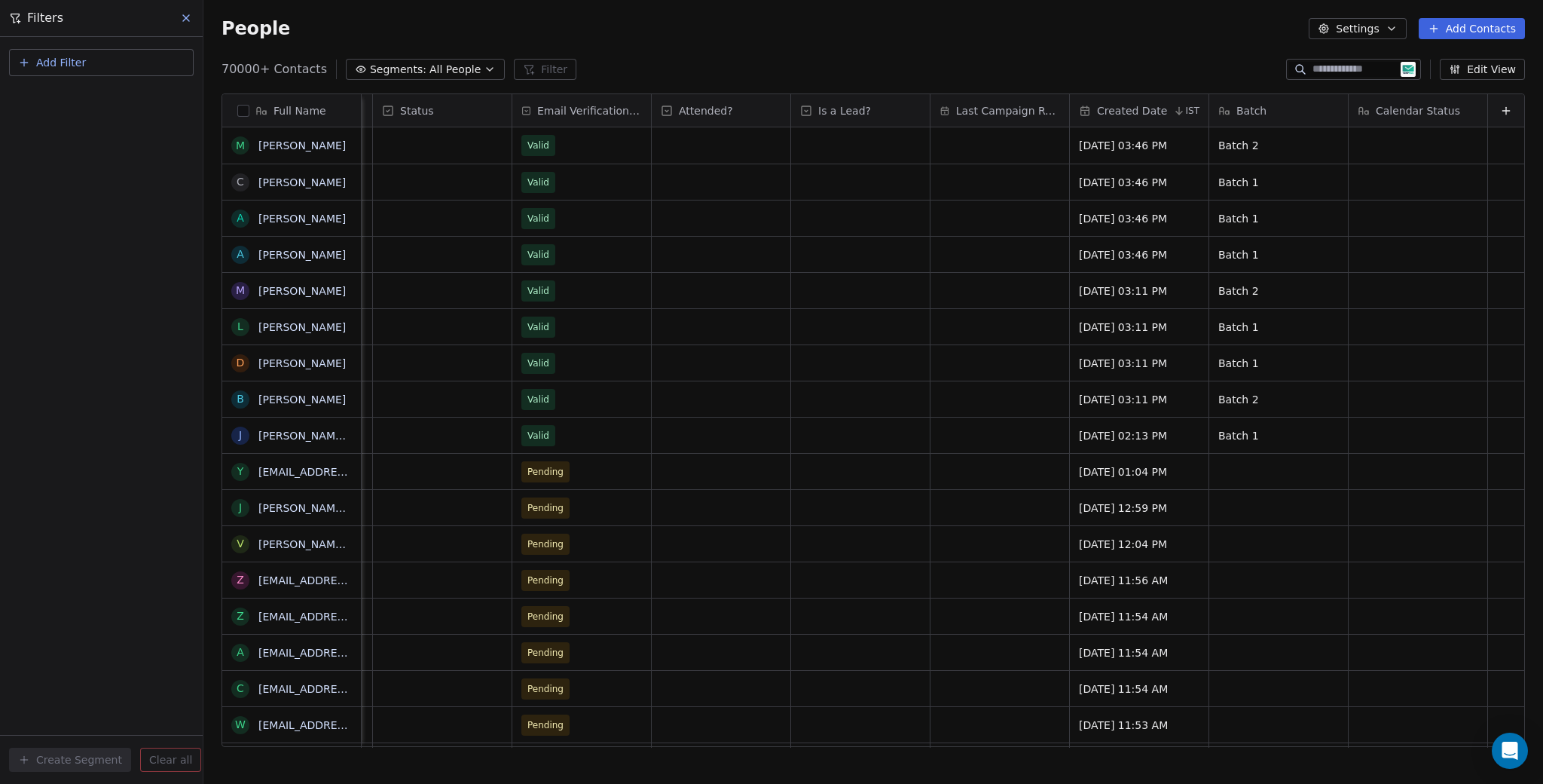
click at [78, 70] on span "Add Filter" at bounding box center [60, 63] width 49 height 16
click at [86, 100] on span "Contact properties" at bounding box center [74, 99] width 98 height 16
type input "********"
type input "****"
click at [73, 212] on div "Contains" at bounding box center [101, 208] width 158 height 24
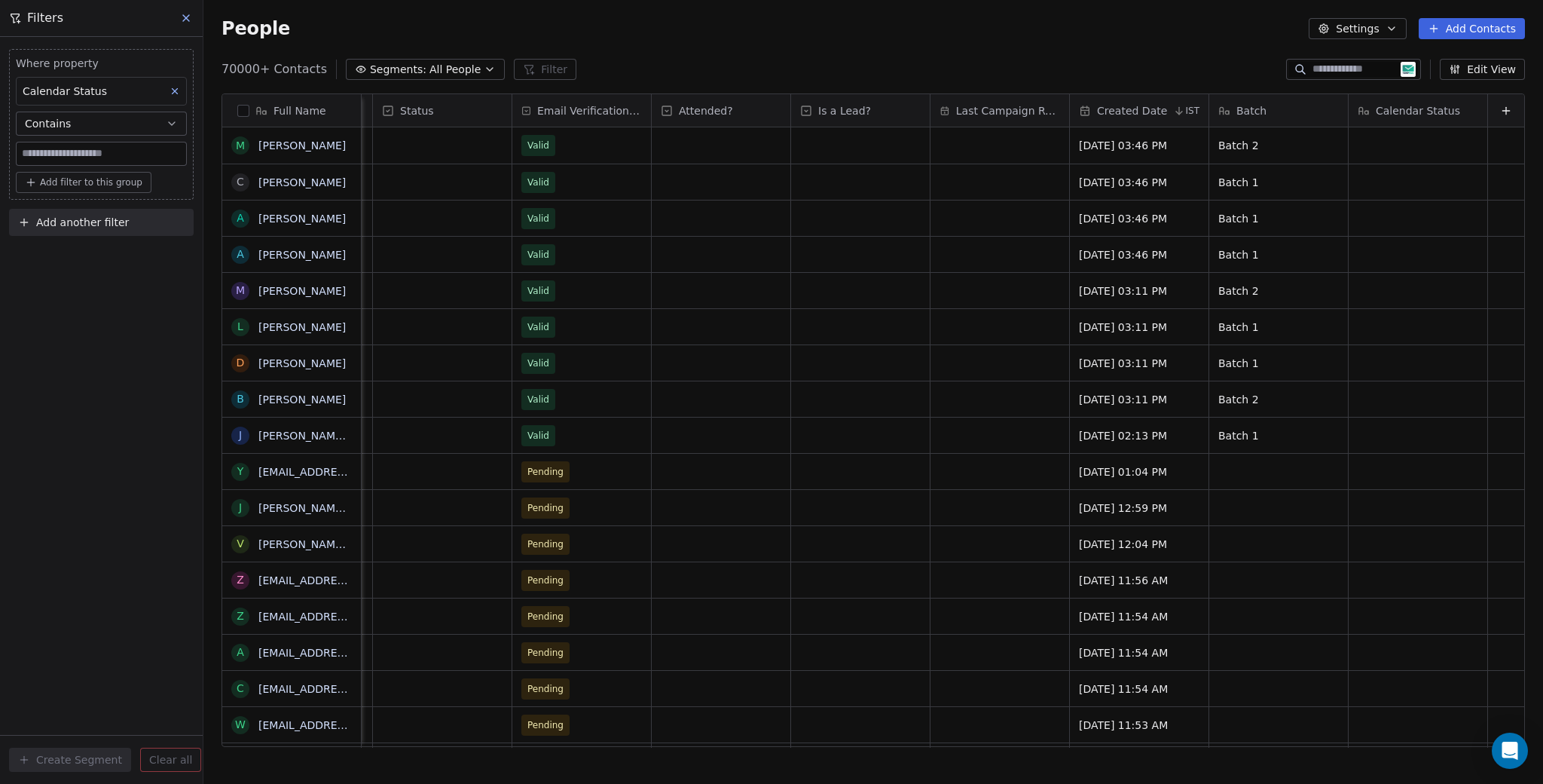
click at [74, 162] on input at bounding box center [100, 153] width 170 height 22
type input "********"
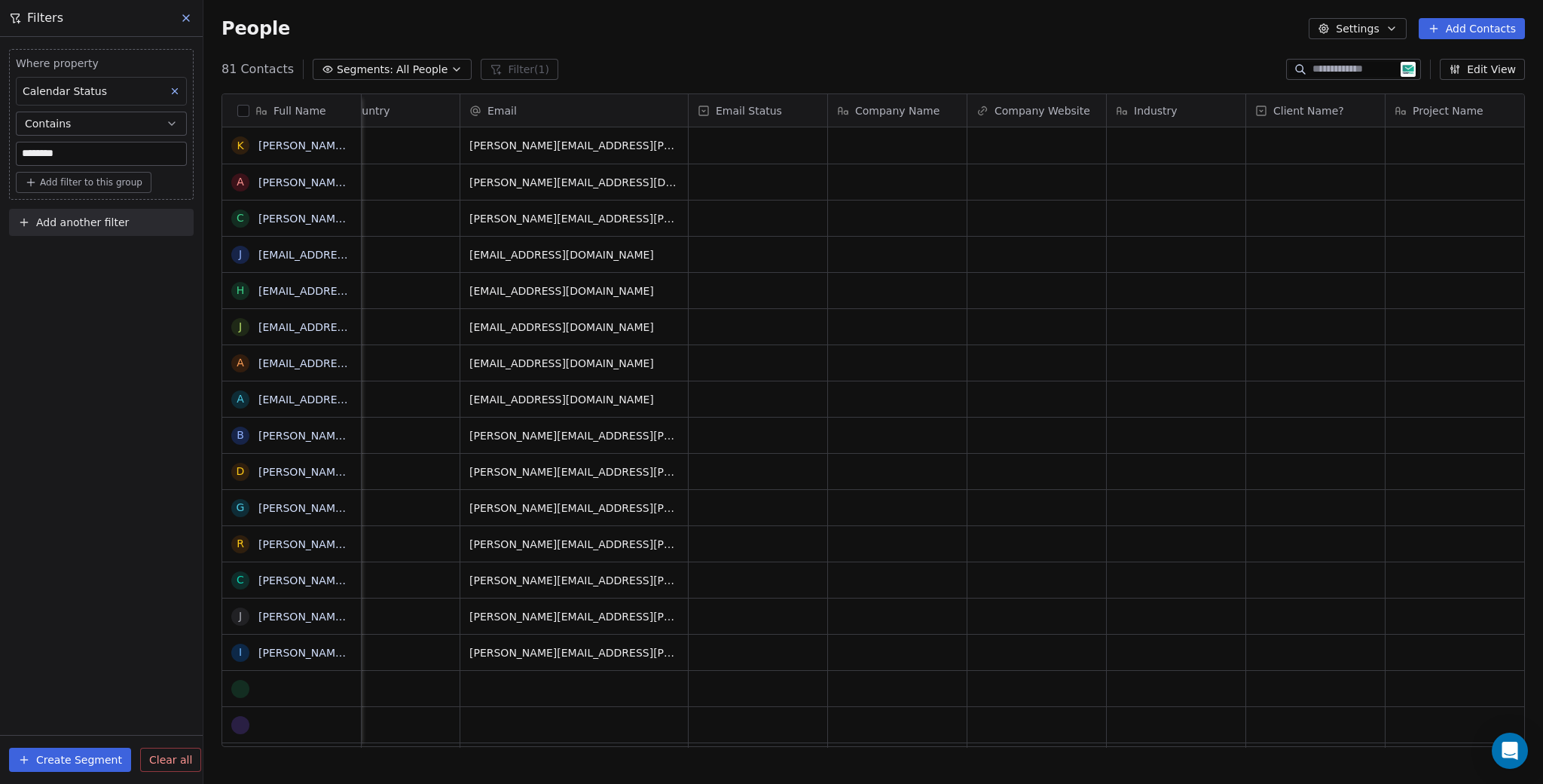
scroll to position [0, 0]
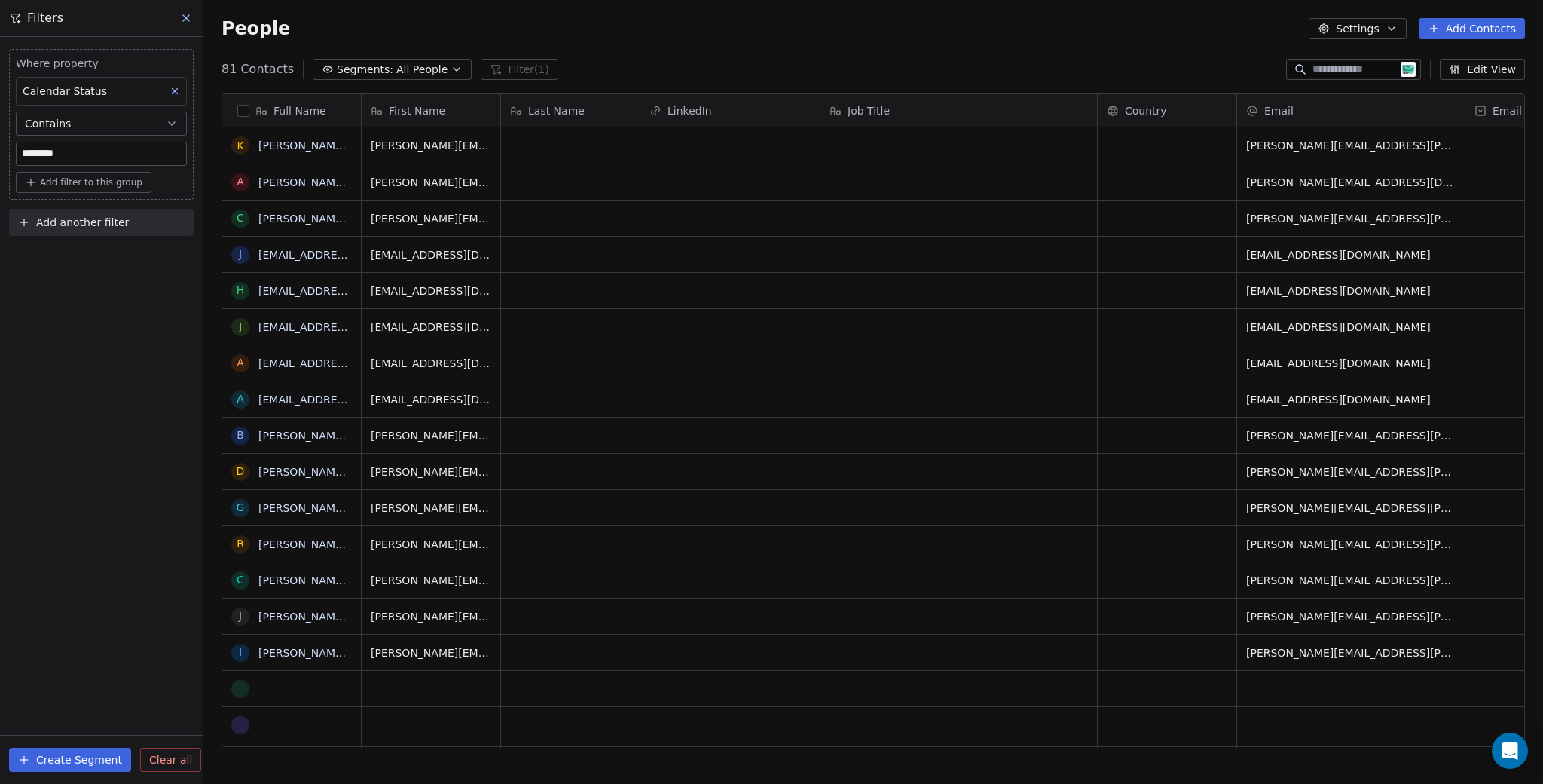
click at [171, 89] on icon at bounding box center [175, 91] width 11 height 11
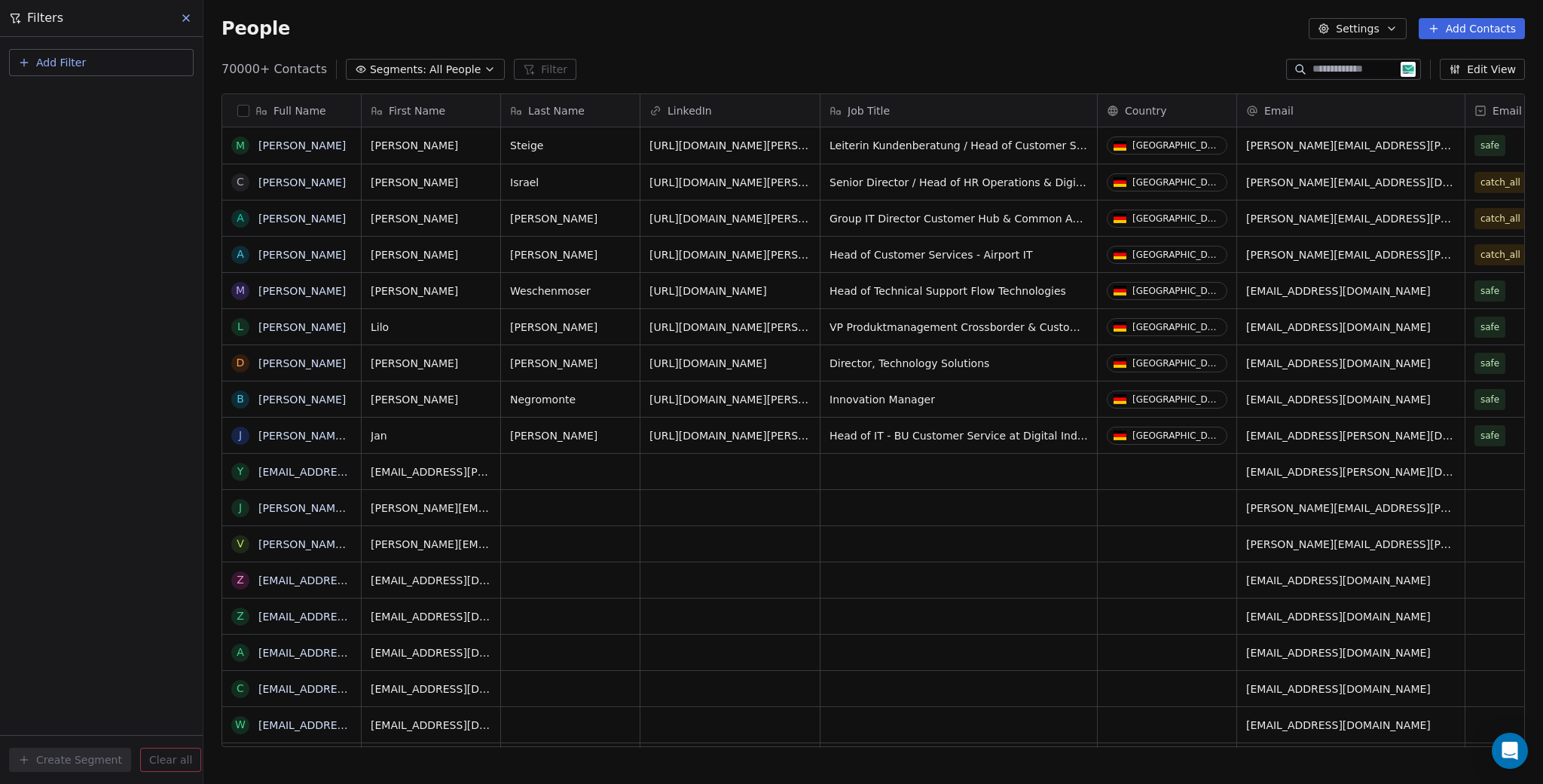
click at [180, 13] on icon at bounding box center [186, 17] width 12 height 12
